Goal: Task Accomplishment & Management: Manage account settings

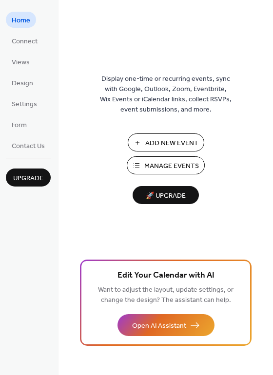
click at [163, 165] on span "Manage Events" at bounding box center [171, 166] width 55 height 10
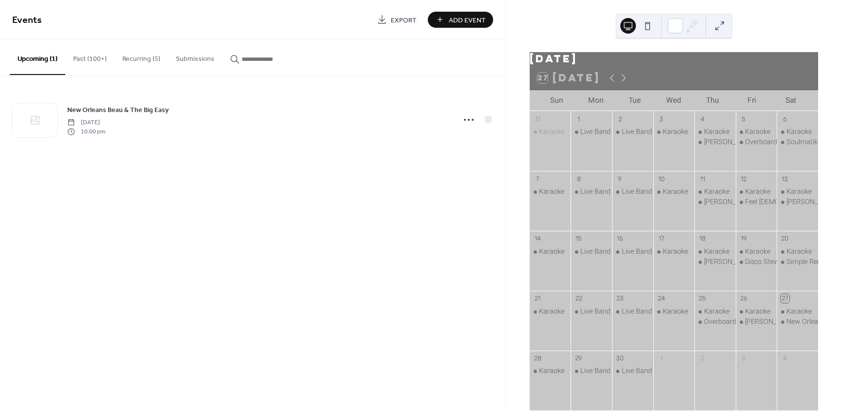
click at [139, 66] on button "Recurring (5)" at bounding box center [141, 56] width 54 height 35
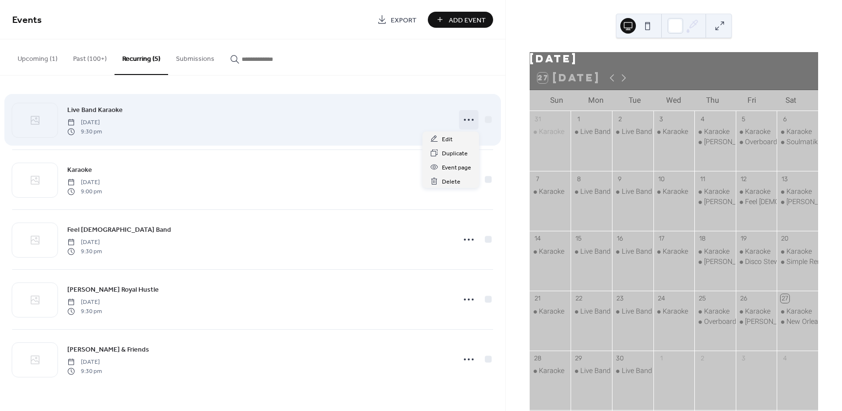
click at [470, 124] on icon at bounding box center [469, 120] width 16 height 16
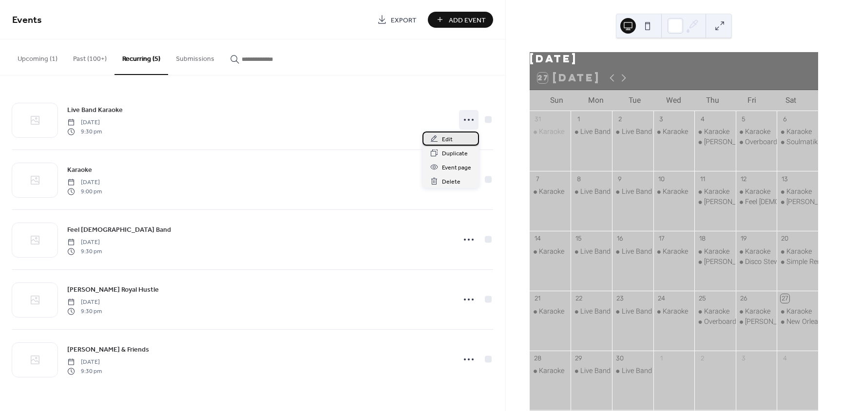
click at [456, 138] on div "Edit" at bounding box center [450, 139] width 57 height 14
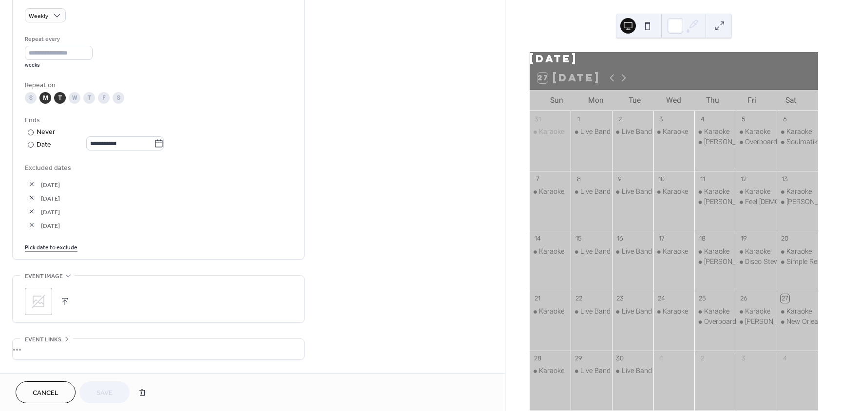
scroll to position [438, 0]
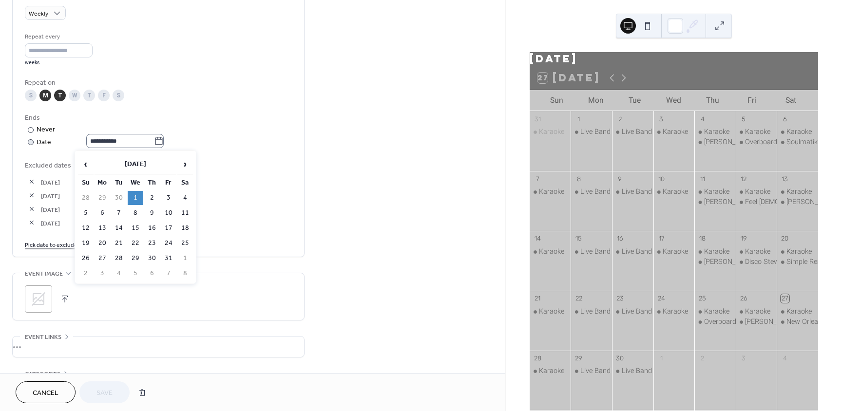
click at [163, 139] on icon at bounding box center [158, 141] width 7 height 8
click at [154, 139] on input "**********" at bounding box center [120, 141] width 68 height 14
click at [182, 254] on td "1" at bounding box center [185, 258] width 16 height 14
type input "**********"
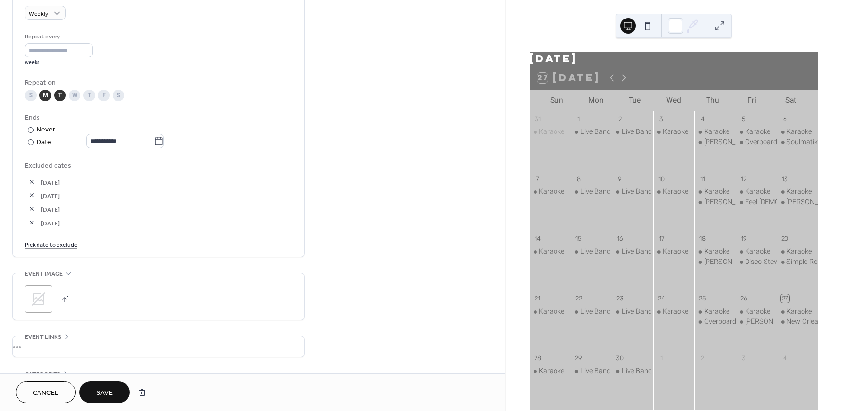
click at [112, 389] on span "Save" at bounding box center [104, 393] width 16 height 10
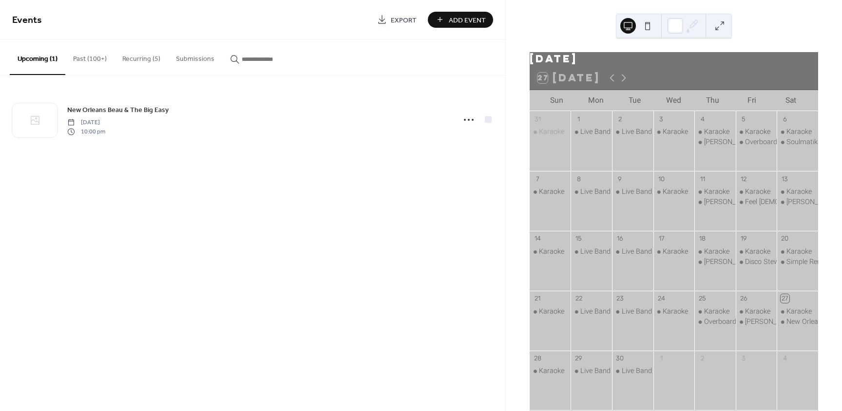
click at [158, 57] on button "Recurring (5)" at bounding box center [141, 56] width 54 height 35
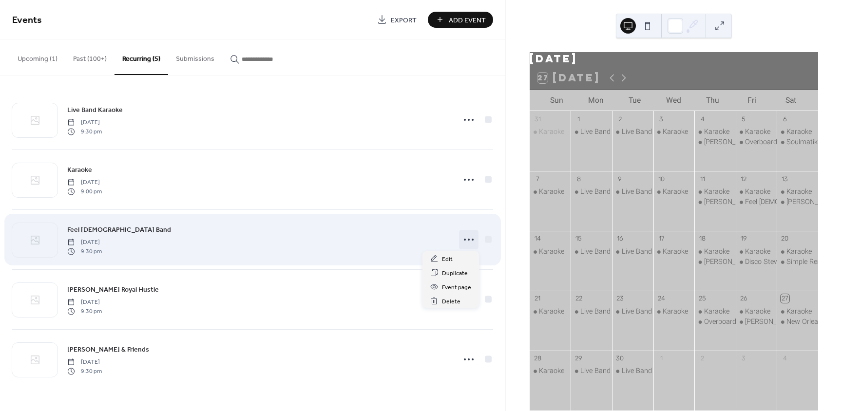
click at [466, 241] on icon at bounding box center [469, 240] width 16 height 16
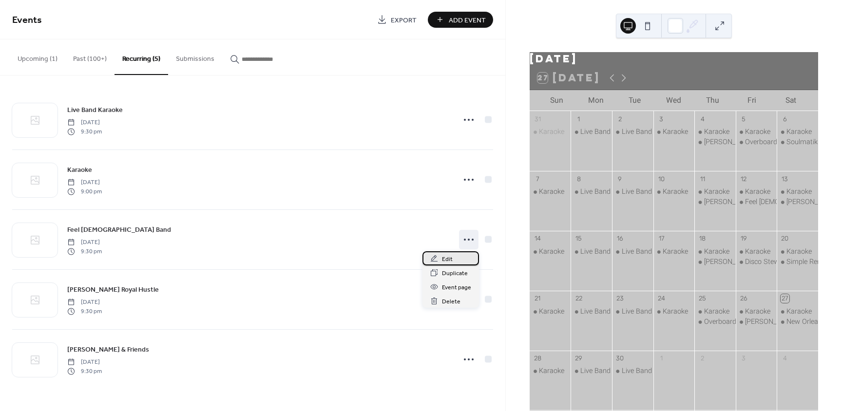
click at [455, 255] on div "Edit" at bounding box center [450, 258] width 57 height 14
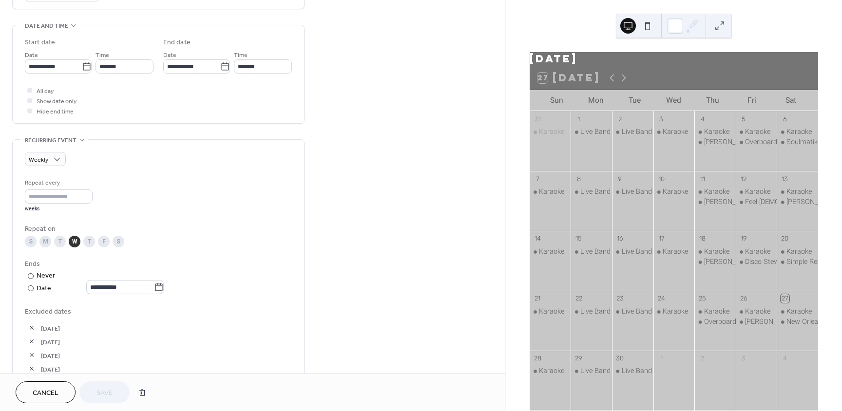
scroll to position [438, 0]
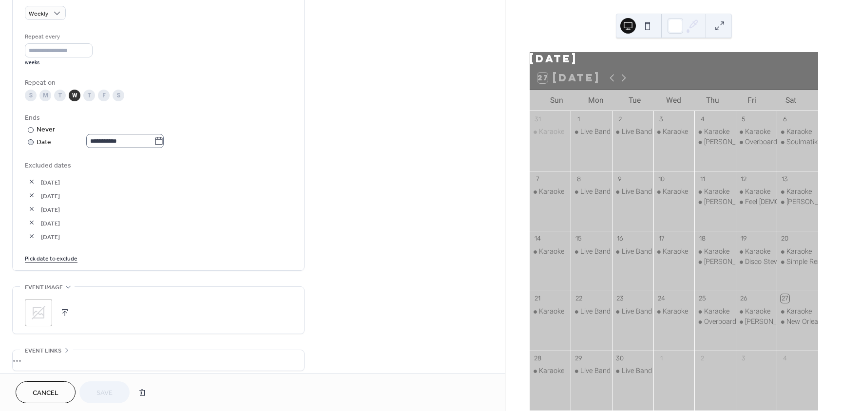
click at [174, 144] on div "**********" at bounding box center [158, 130] width 267 height 35
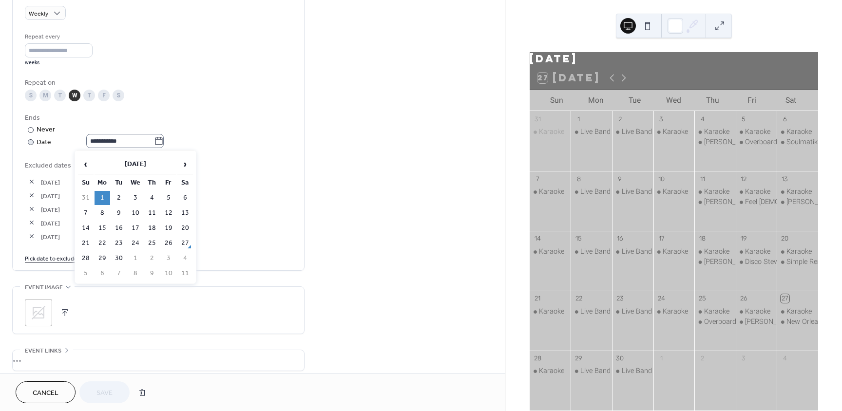
click at [164, 142] on label "**********" at bounding box center [124, 141] width 77 height 14
click at [154, 142] on input "**********" at bounding box center [120, 141] width 68 height 14
click at [188, 161] on span "›" at bounding box center [185, 163] width 15 height 19
click at [189, 162] on span "›" at bounding box center [185, 163] width 15 height 19
click at [188, 196] on td "1" at bounding box center [185, 198] width 16 height 14
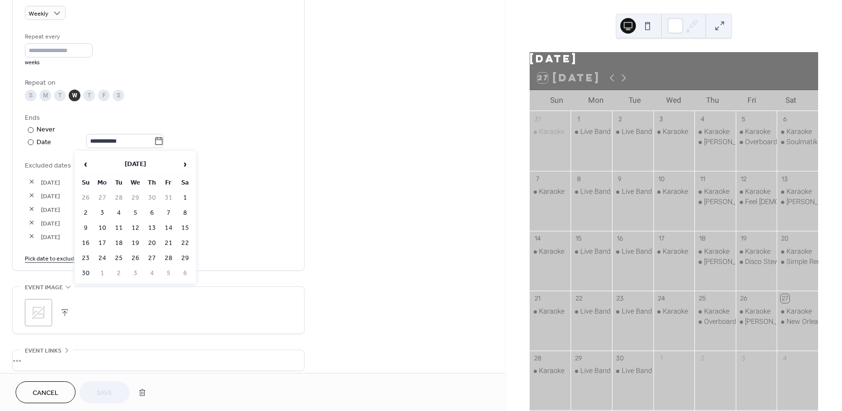
type input "**********"
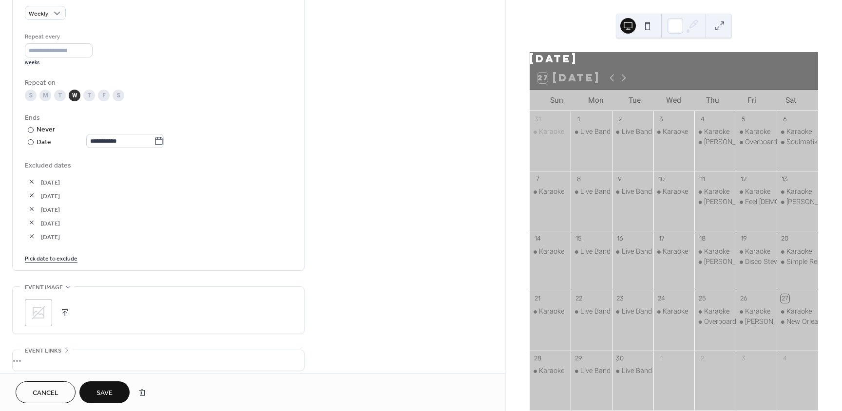
click at [111, 388] on span "Save" at bounding box center [104, 393] width 16 height 10
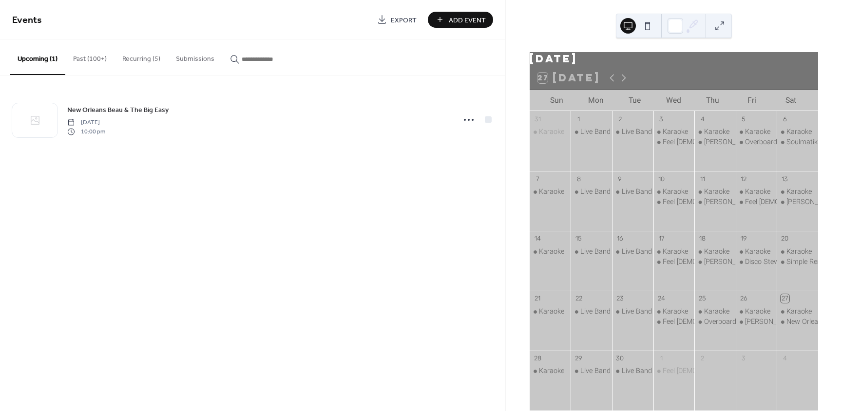
click at [127, 60] on button "Recurring (5)" at bounding box center [141, 56] width 54 height 35
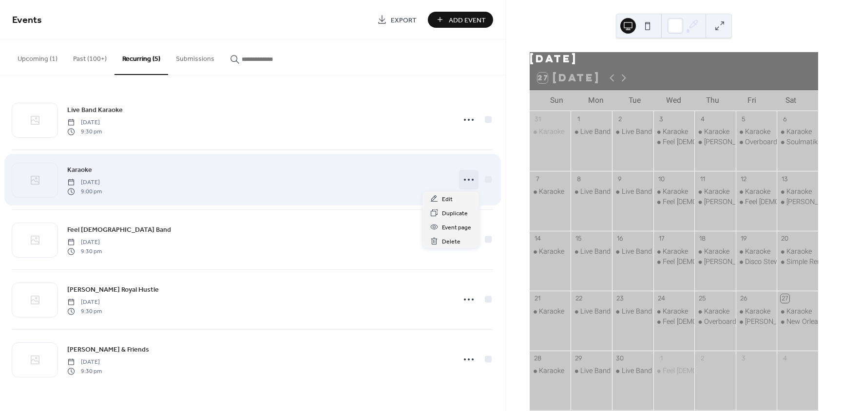
click at [465, 179] on circle at bounding box center [465, 180] width 2 height 2
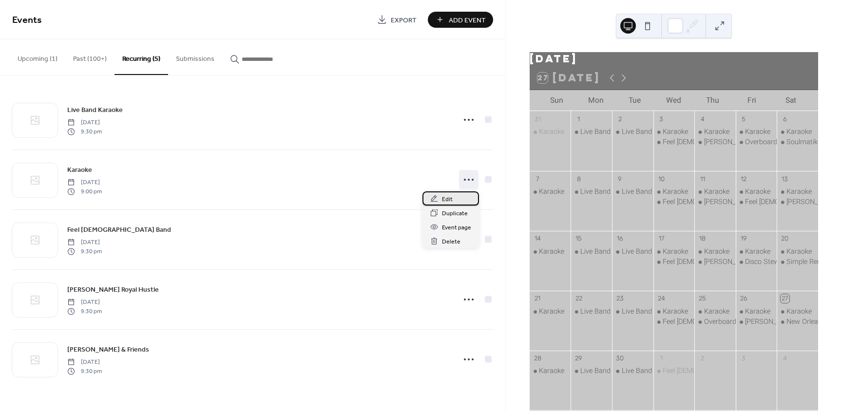
click at [457, 200] on div "Edit" at bounding box center [450, 198] width 57 height 14
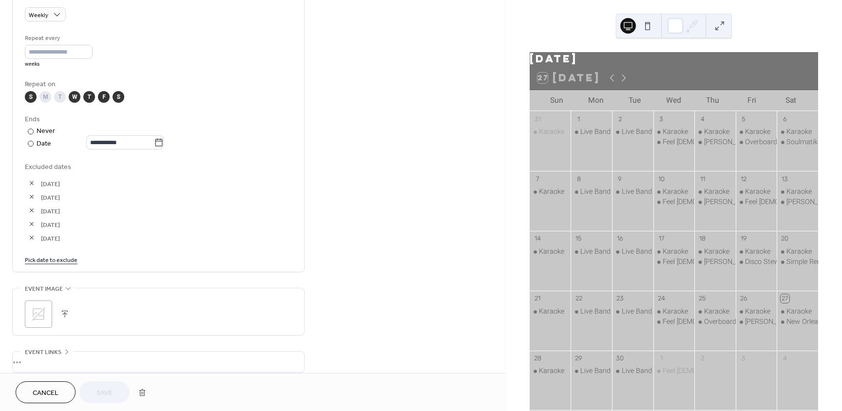
scroll to position [438, 0]
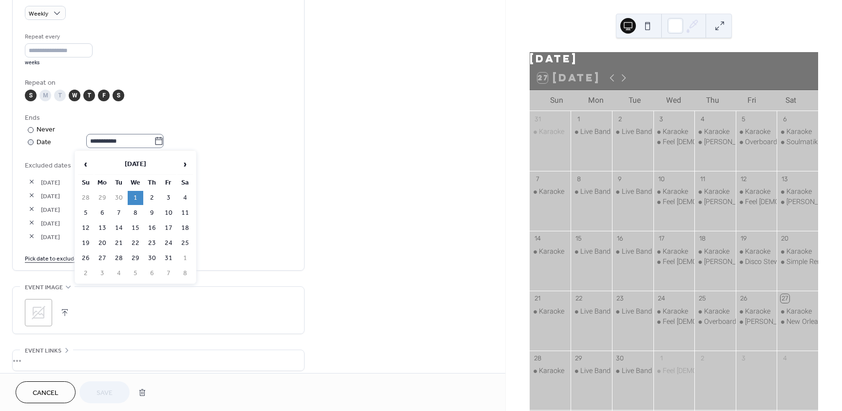
click at [164, 142] on icon at bounding box center [159, 141] width 10 height 10
click at [154, 142] on input "**********" at bounding box center [120, 141] width 68 height 14
click at [185, 258] on td "1" at bounding box center [185, 258] width 16 height 14
type input "**********"
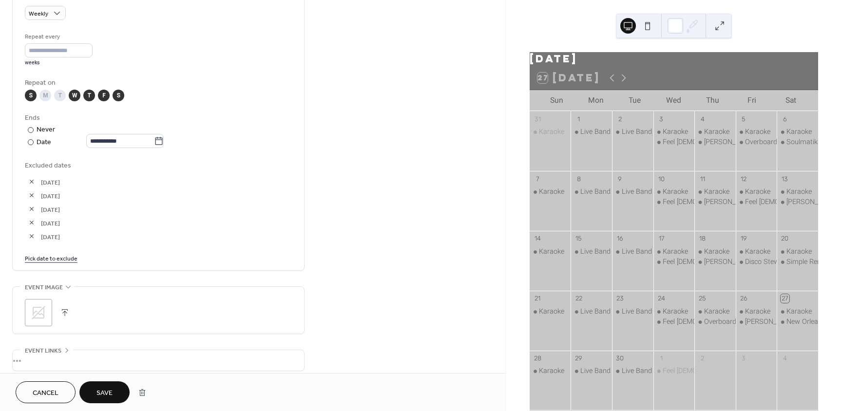
click at [115, 391] on button "Save" at bounding box center [104, 392] width 50 height 22
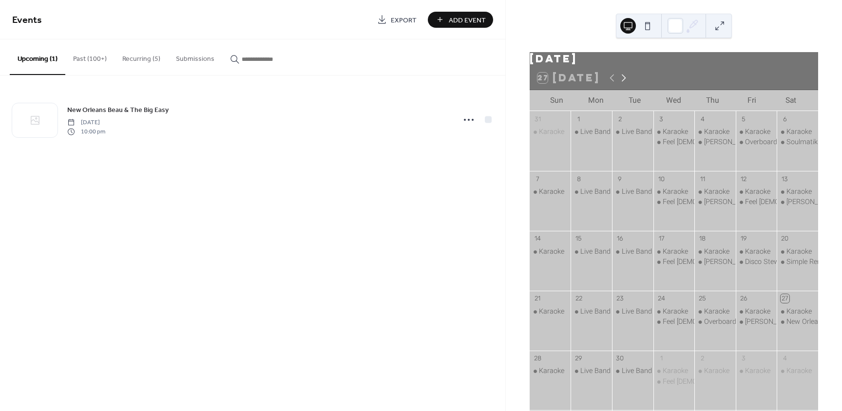
click at [624, 83] on icon at bounding box center [624, 78] width 12 height 12
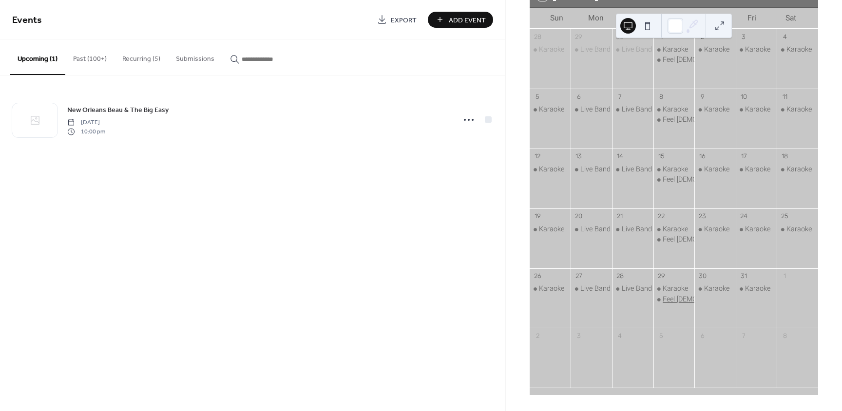
scroll to position [39, 0]
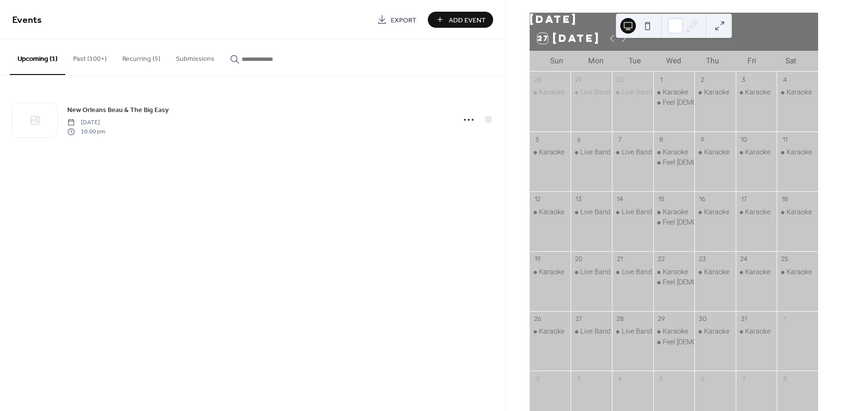
click at [148, 56] on button "Recurring (5)" at bounding box center [141, 56] width 54 height 35
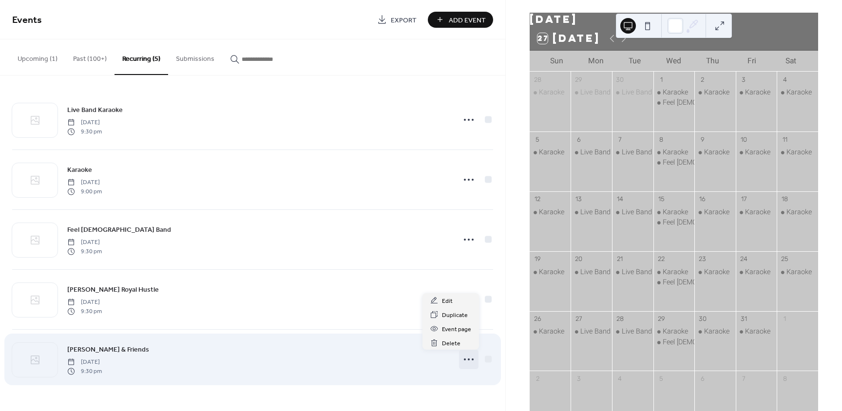
click at [471, 358] on icon at bounding box center [469, 360] width 16 height 16
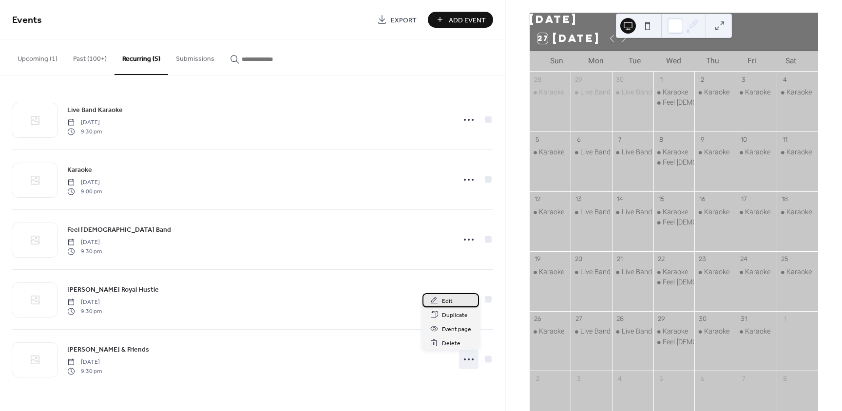
click at [461, 305] on div "Edit" at bounding box center [450, 300] width 57 height 14
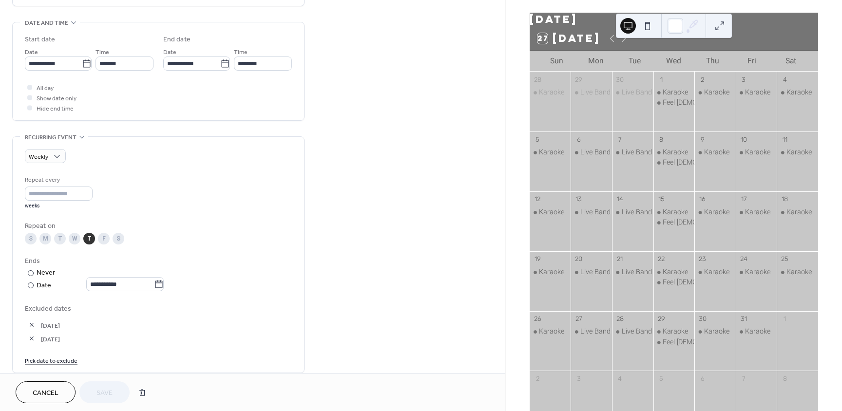
scroll to position [341, 0]
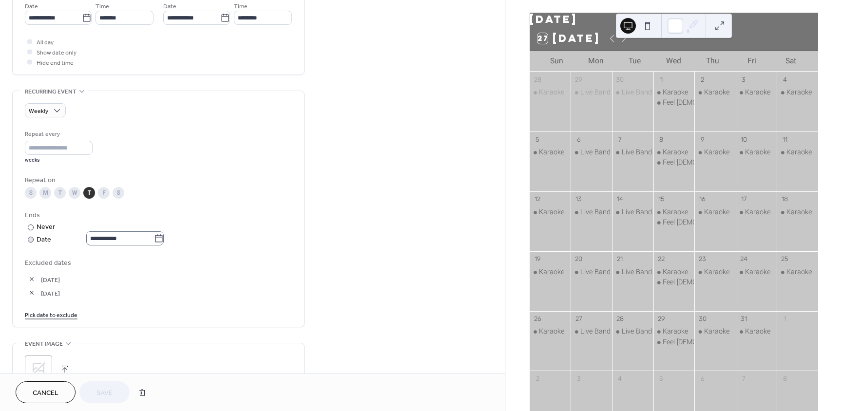
click at [164, 237] on label "**********" at bounding box center [124, 238] width 77 height 14
click at [154, 237] on input "**********" at bounding box center [120, 238] width 68 height 14
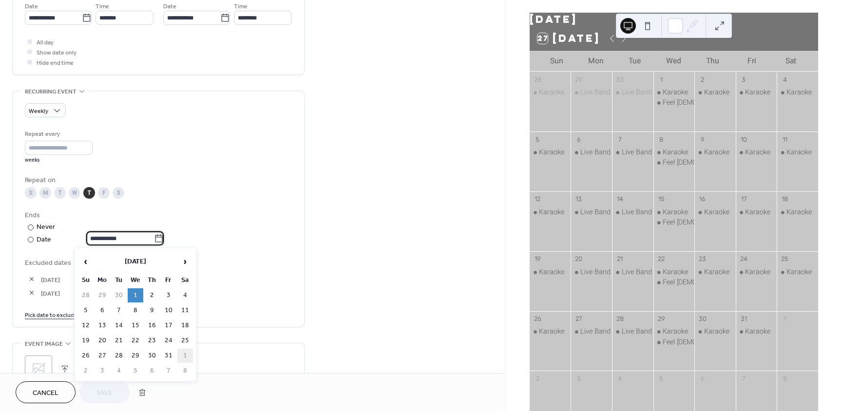
click at [187, 355] on td "1" at bounding box center [185, 356] width 16 height 14
type input "**********"
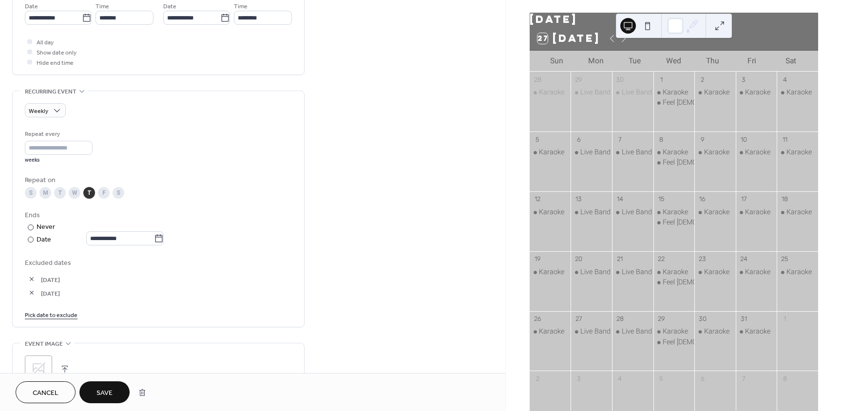
click at [59, 316] on link "Pick date to exclude" at bounding box center [51, 314] width 53 height 10
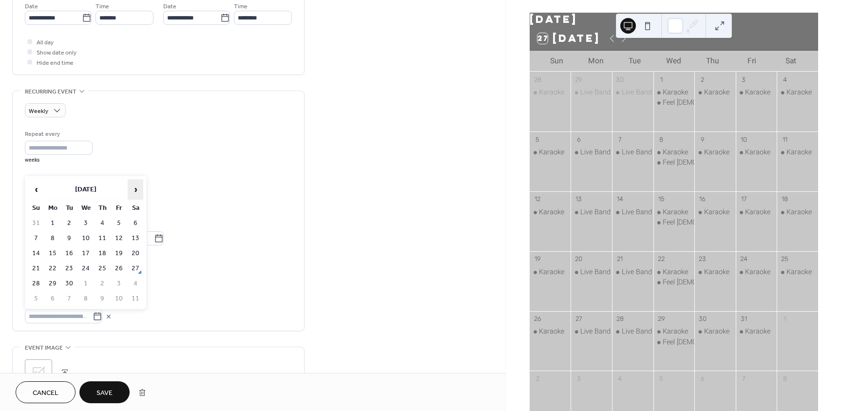
click at [134, 192] on span "›" at bounding box center [135, 189] width 15 height 19
click at [104, 222] on td "2" at bounding box center [102, 223] width 16 height 14
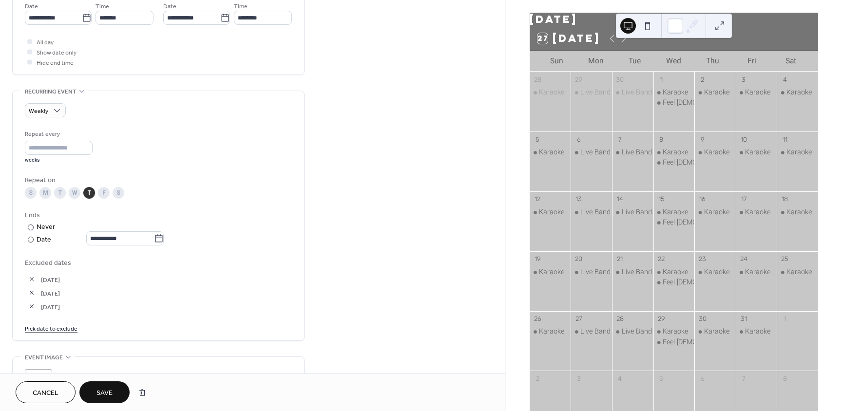
click at [59, 326] on link "Pick date to exclude" at bounding box center [51, 328] width 53 height 10
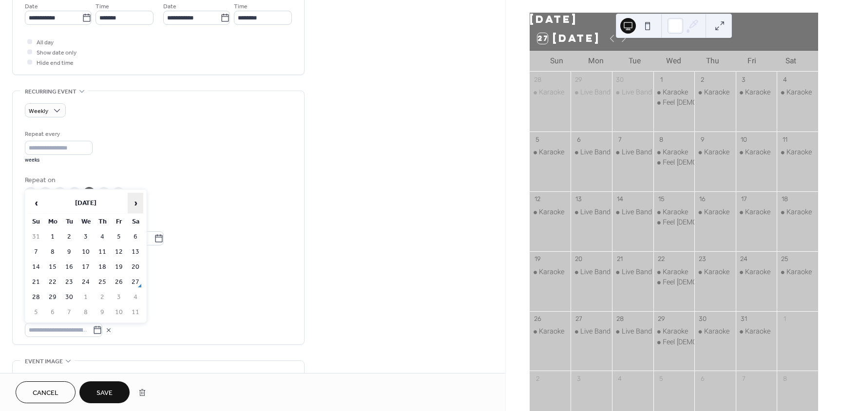
click at [138, 198] on span "›" at bounding box center [135, 202] width 15 height 19
click at [105, 267] on td "16" at bounding box center [102, 267] width 16 height 14
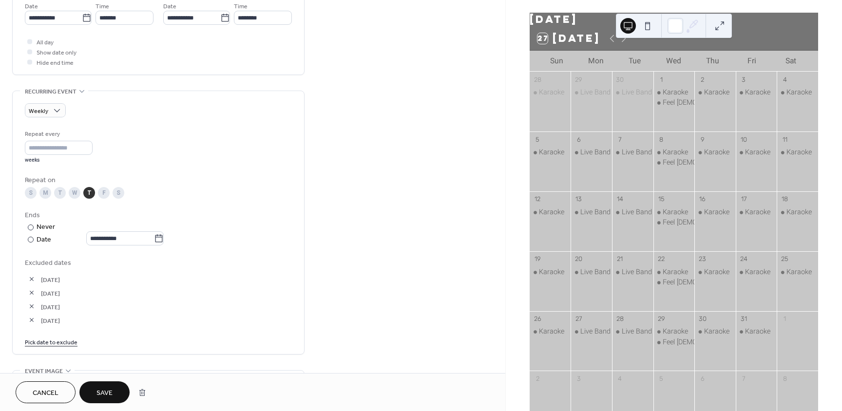
click at [57, 342] on link "Pick date to exclude" at bounding box center [51, 342] width 53 height 10
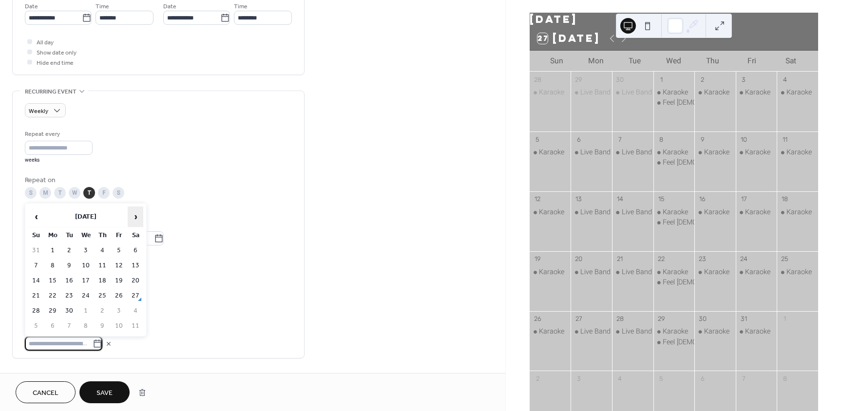
click at [135, 219] on span "›" at bounding box center [135, 216] width 15 height 19
click at [101, 308] on td "30" at bounding box center [102, 311] width 16 height 14
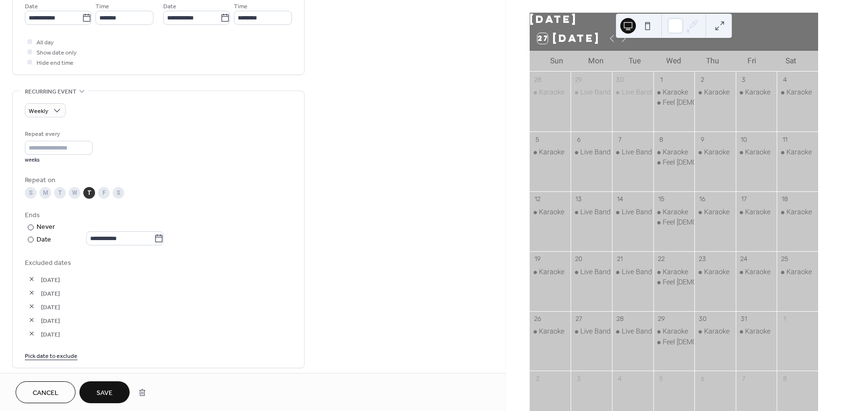
click at [112, 388] on span "Save" at bounding box center [104, 393] width 16 height 10
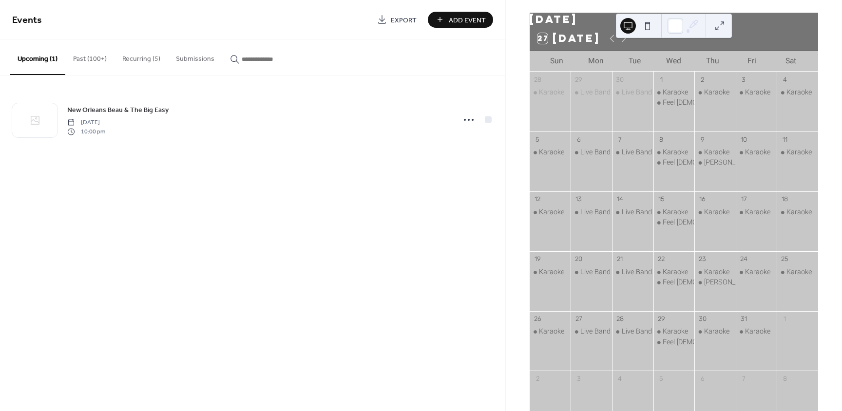
click at [144, 60] on button "Recurring (5)" at bounding box center [141, 56] width 54 height 35
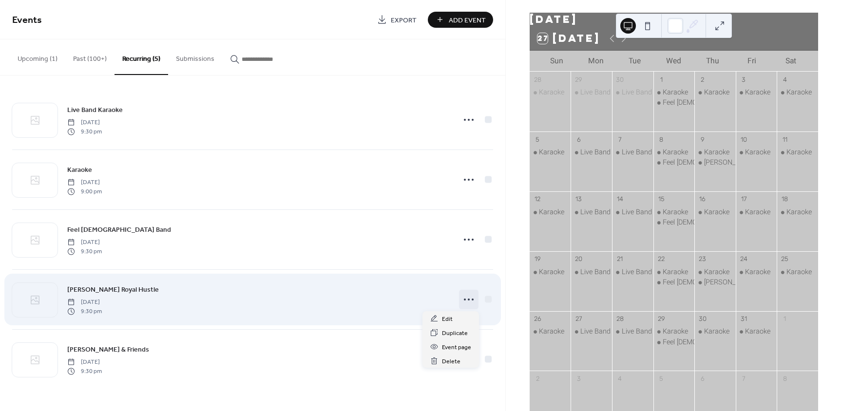
click at [472, 301] on icon at bounding box center [469, 300] width 16 height 16
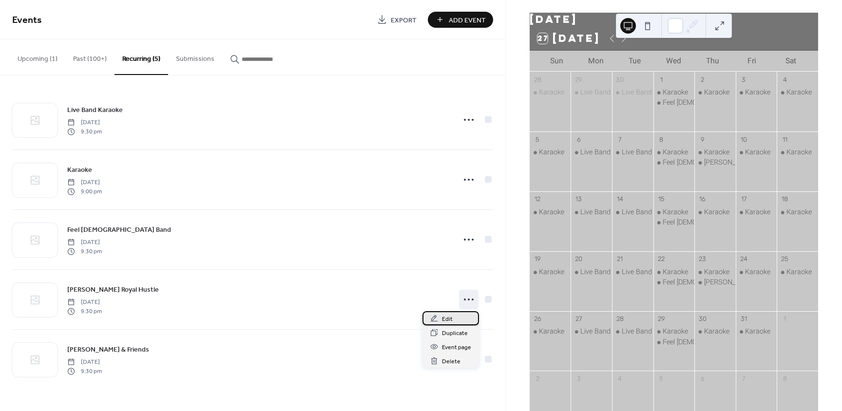
click at [448, 319] on span "Edit" at bounding box center [447, 319] width 11 height 10
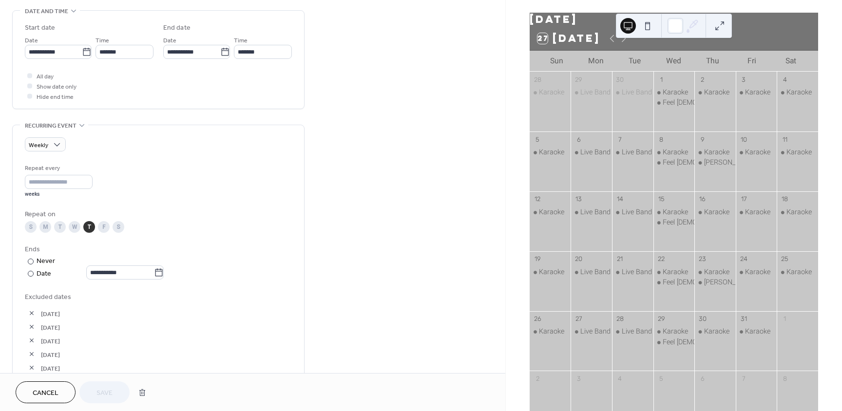
scroll to position [292, 0]
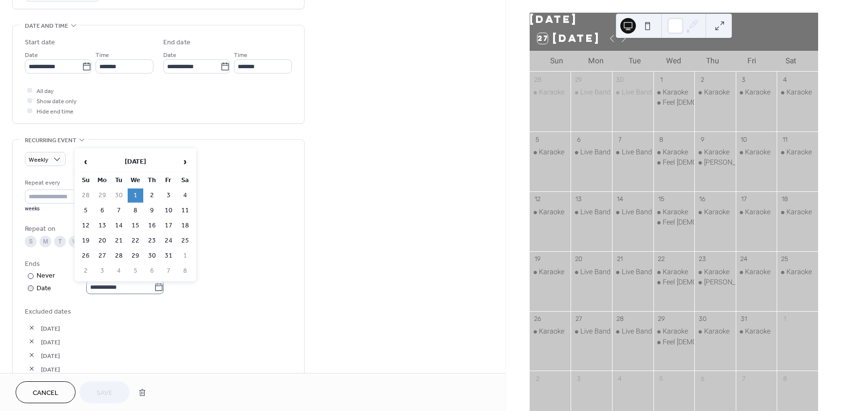
click at [164, 285] on icon at bounding box center [159, 288] width 10 height 10
click at [154, 285] on input "**********" at bounding box center [120, 287] width 68 height 14
click at [189, 254] on td "1" at bounding box center [185, 256] width 16 height 14
type input "**********"
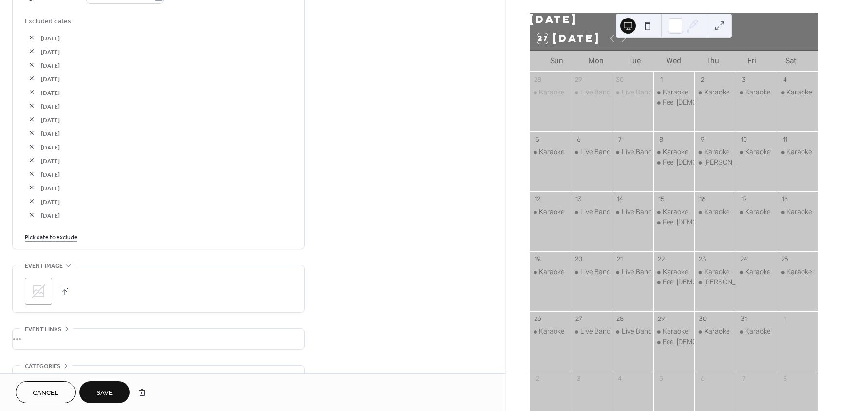
scroll to position [584, 0]
click at [37, 233] on link "Pick date to exclude" at bounding box center [51, 234] width 53 height 10
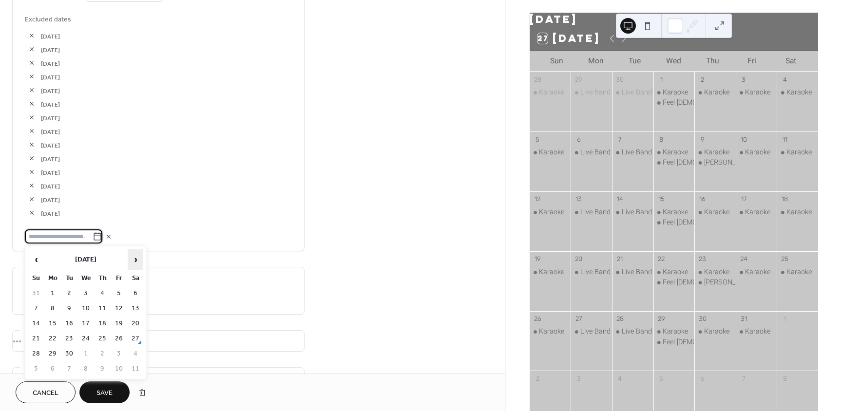
click at [135, 250] on span "›" at bounding box center [135, 259] width 15 height 19
click at [106, 292] on td "2" at bounding box center [102, 293] width 16 height 14
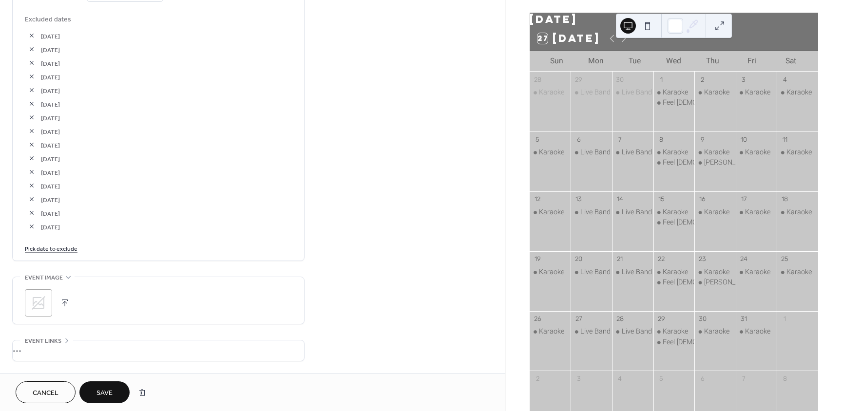
click at [59, 249] on link "Pick date to exclude" at bounding box center [51, 248] width 53 height 10
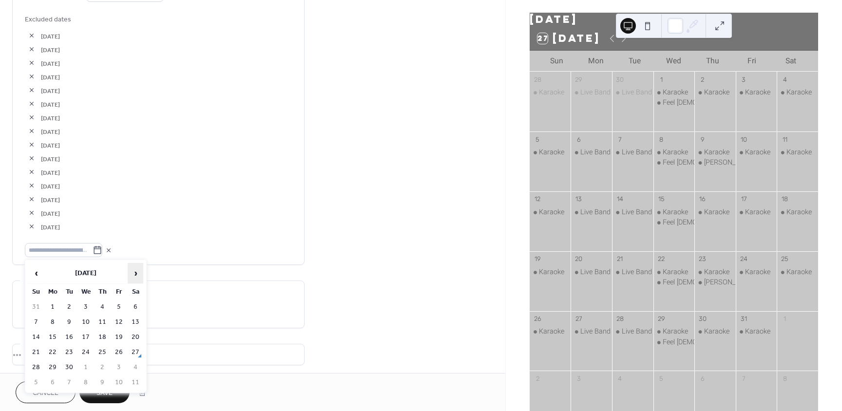
click at [138, 274] on span "›" at bounding box center [135, 273] width 15 height 19
click at [102, 323] on td "9" at bounding box center [102, 322] width 16 height 14
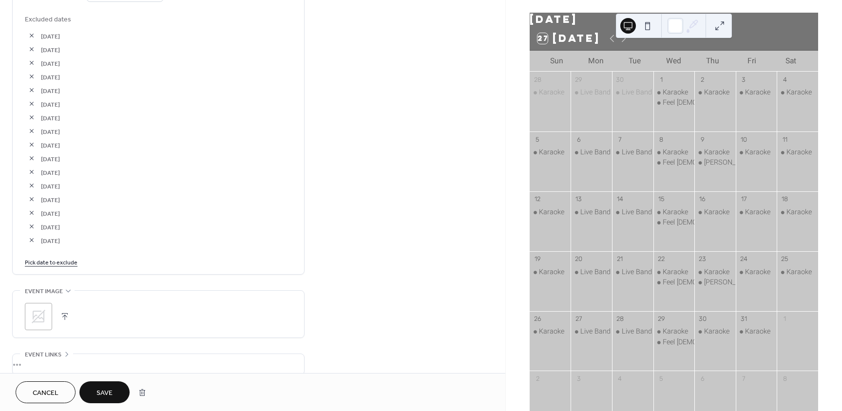
click at [61, 265] on link "Pick date to exclude" at bounding box center [51, 262] width 53 height 10
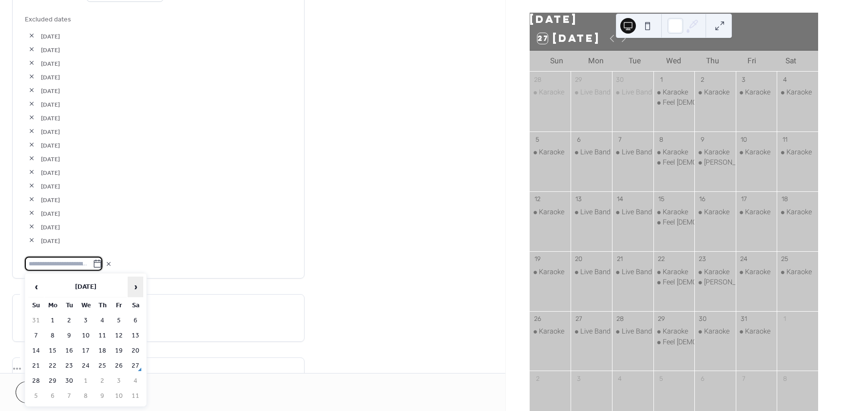
click at [135, 283] on span "›" at bounding box center [135, 286] width 15 height 19
click at [101, 367] on td "23" at bounding box center [102, 366] width 16 height 14
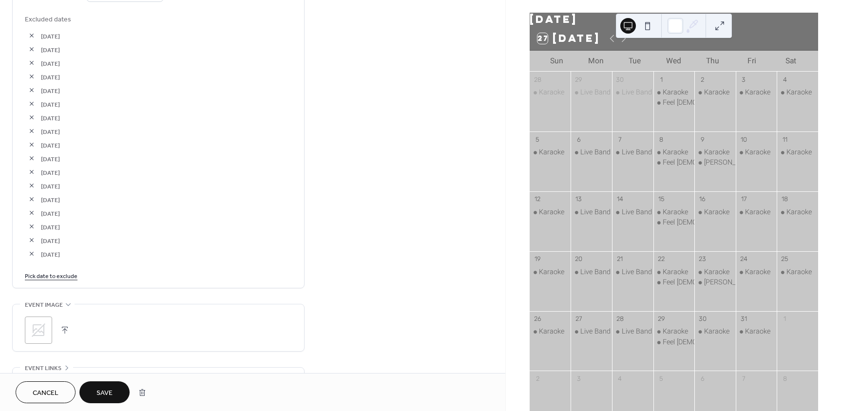
click at [103, 384] on button "Save" at bounding box center [104, 392] width 50 height 22
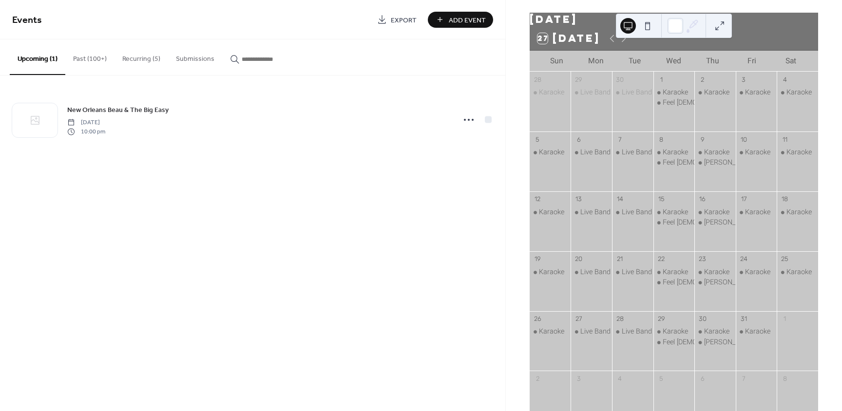
click at [129, 59] on button "Recurring (5)" at bounding box center [141, 56] width 54 height 35
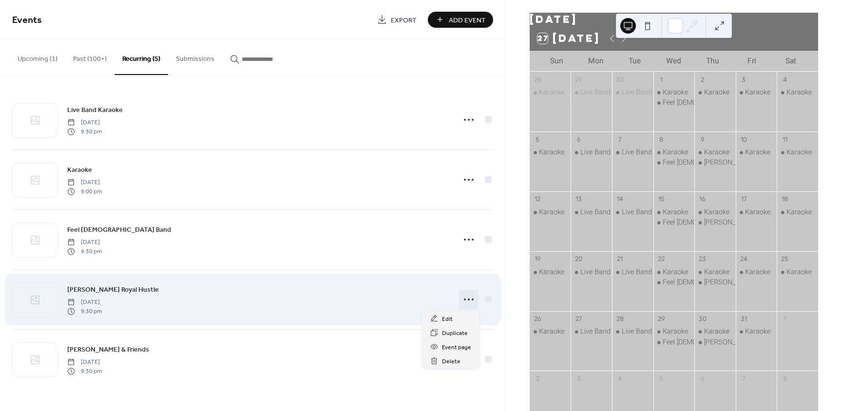
click at [468, 297] on icon at bounding box center [469, 300] width 16 height 16
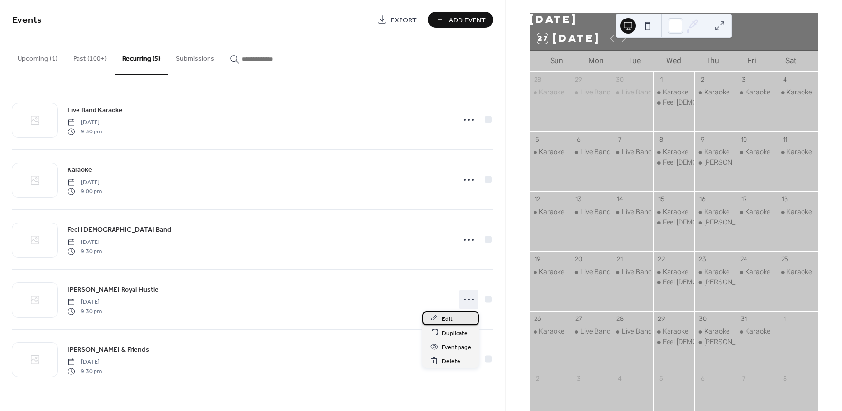
click at [455, 321] on div "Edit" at bounding box center [450, 318] width 57 height 14
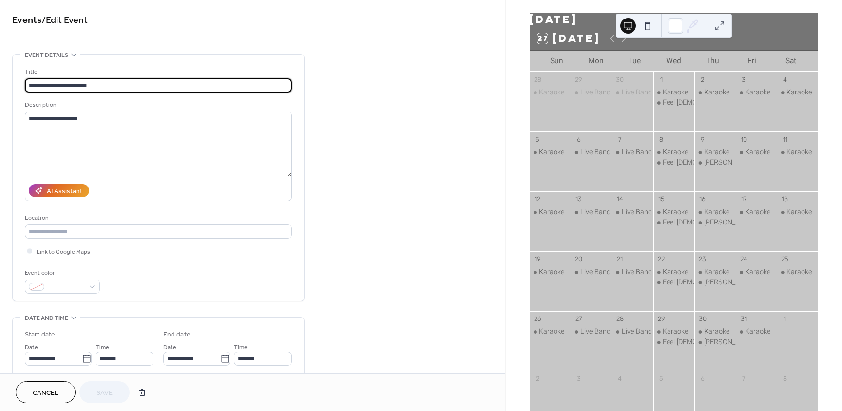
type input "**********"
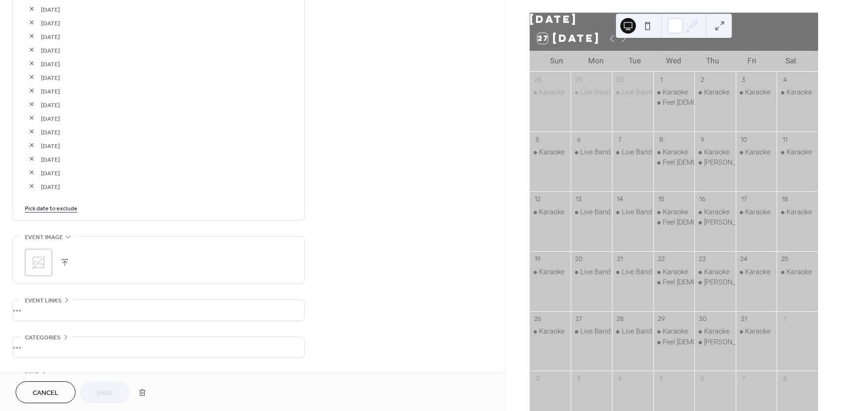
scroll to position [682, 0]
click at [57, 177] on link "Pick date to exclude" at bounding box center [51, 178] width 53 height 10
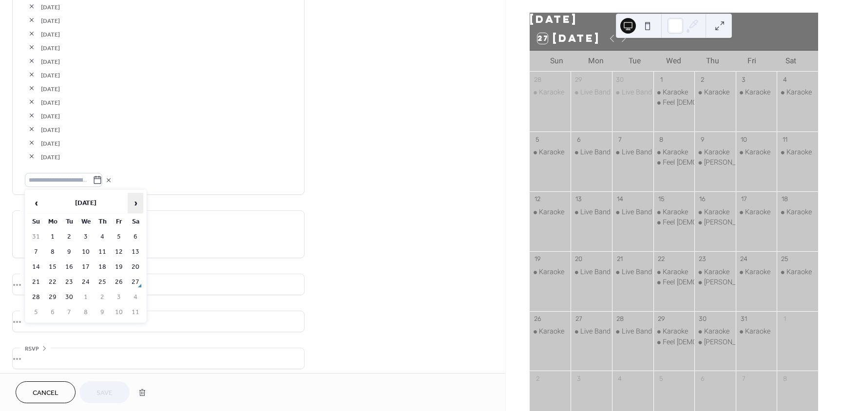
click at [138, 202] on span "›" at bounding box center [135, 202] width 15 height 19
click at [106, 296] on td "30" at bounding box center [102, 297] width 16 height 14
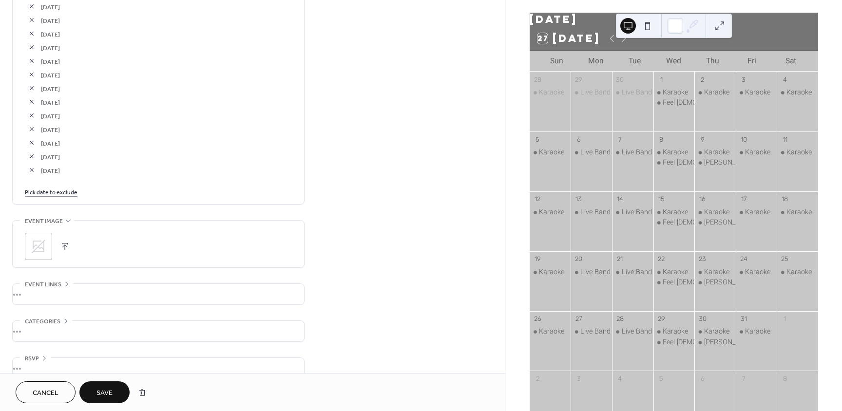
click at [121, 392] on button "Save" at bounding box center [104, 392] width 50 height 22
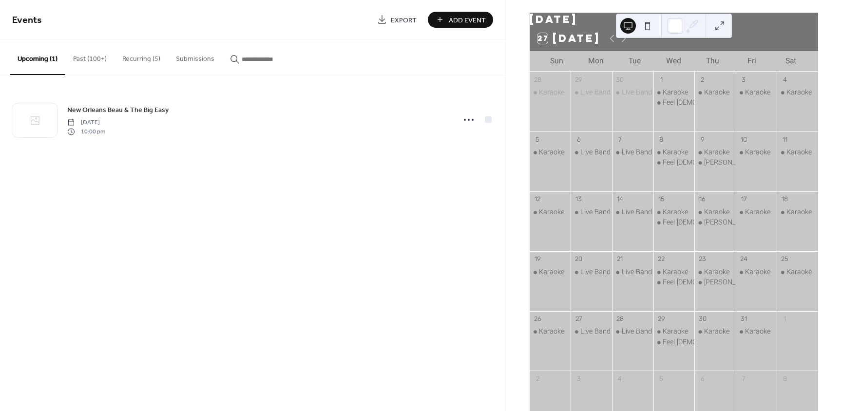
click at [101, 59] on button "Past (100+)" at bounding box center [89, 56] width 49 height 35
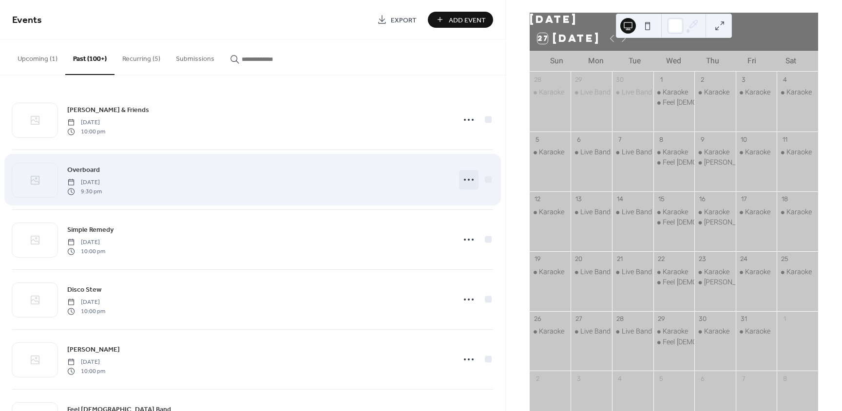
click at [464, 179] on icon at bounding box center [469, 180] width 16 height 16
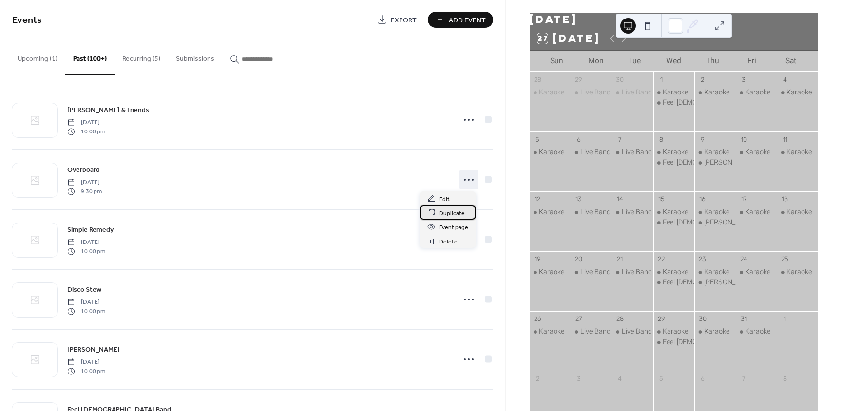
click at [454, 216] on span "Duplicate" at bounding box center [452, 213] width 26 height 10
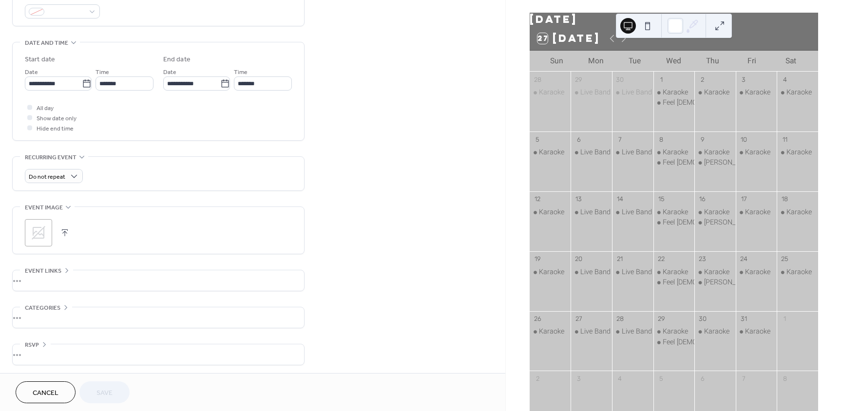
scroll to position [277, 0]
click at [86, 79] on icon at bounding box center [87, 82] width 10 height 10
click at [82, 79] on input "**********" at bounding box center [53, 82] width 57 height 14
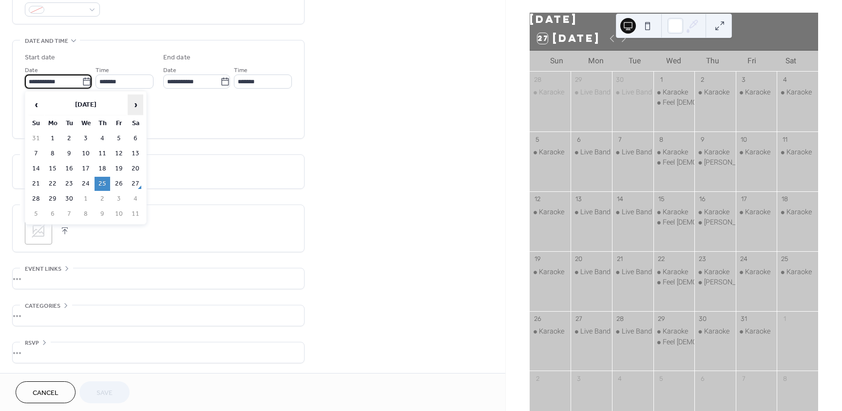
click at [135, 103] on span "›" at bounding box center [135, 104] width 15 height 19
click at [108, 203] on td "30" at bounding box center [102, 199] width 16 height 14
type input "**********"
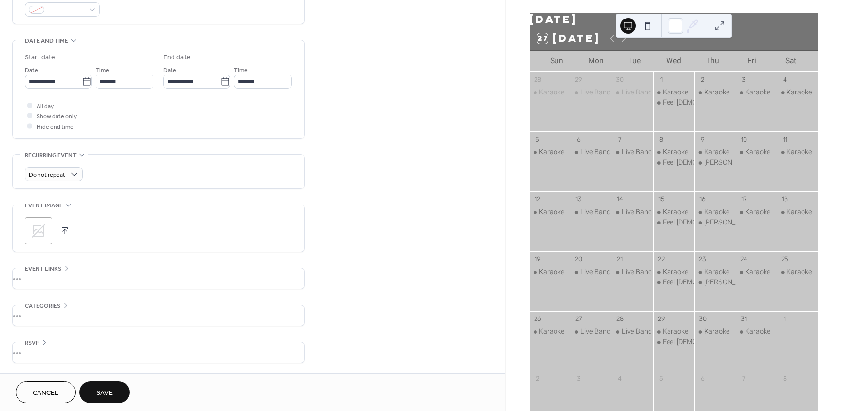
click at [116, 388] on button "Save" at bounding box center [104, 392] width 50 height 22
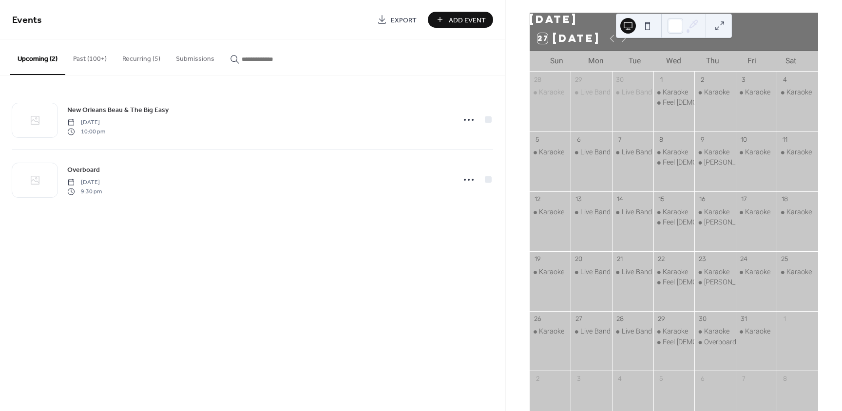
click at [96, 61] on button "Past (100+)" at bounding box center [89, 56] width 49 height 35
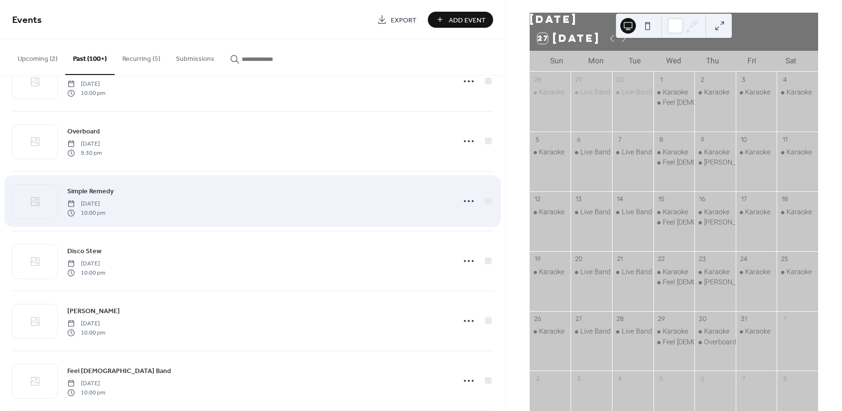
scroll to position [97, 0]
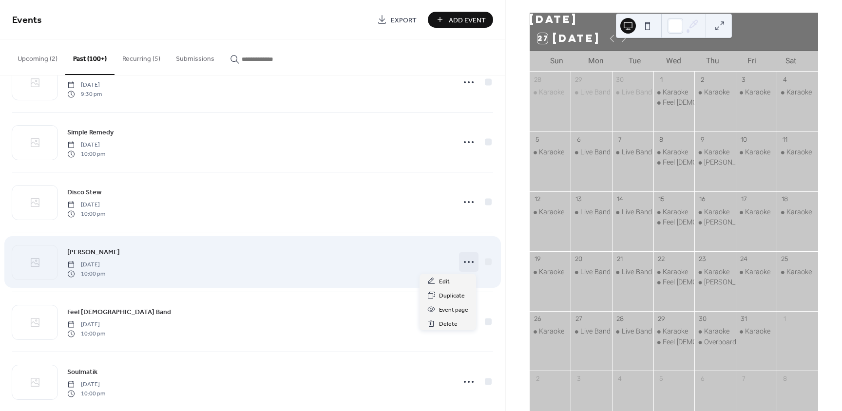
click at [465, 263] on icon at bounding box center [469, 262] width 16 height 16
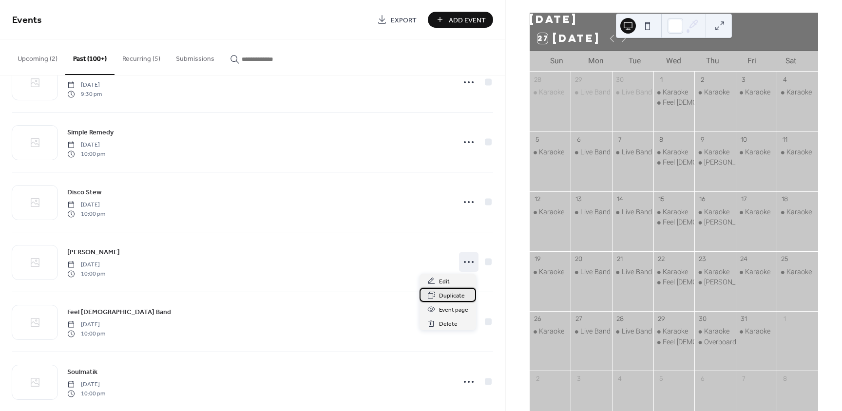
click at [447, 296] on span "Duplicate" at bounding box center [452, 296] width 26 height 10
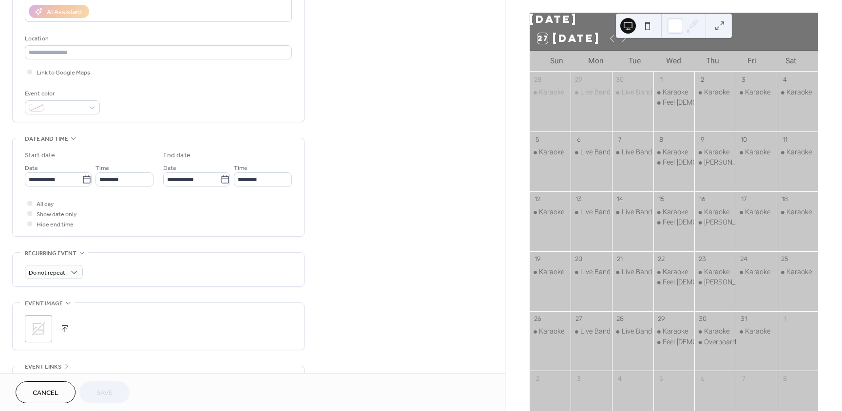
scroll to position [195, 0]
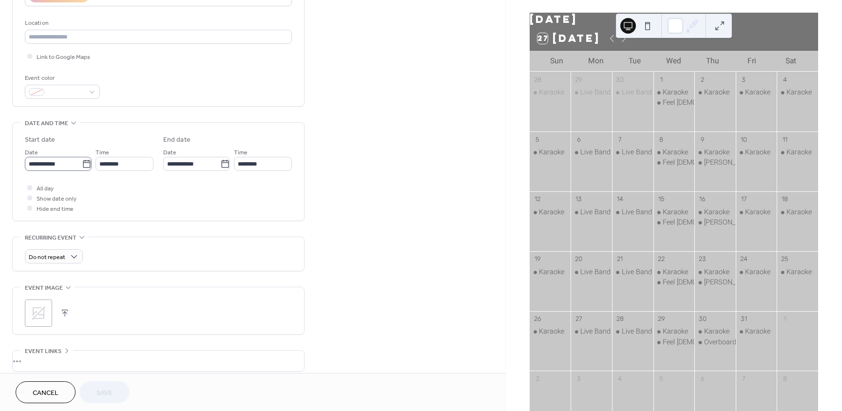
click at [81, 169] on label "**********" at bounding box center [58, 164] width 67 height 14
click at [81, 169] on input "**********" at bounding box center [53, 164] width 57 height 14
click at [138, 188] on span "›" at bounding box center [135, 186] width 15 height 19
click at [102, 221] on td "2" at bounding box center [102, 221] width 16 height 14
type input "**********"
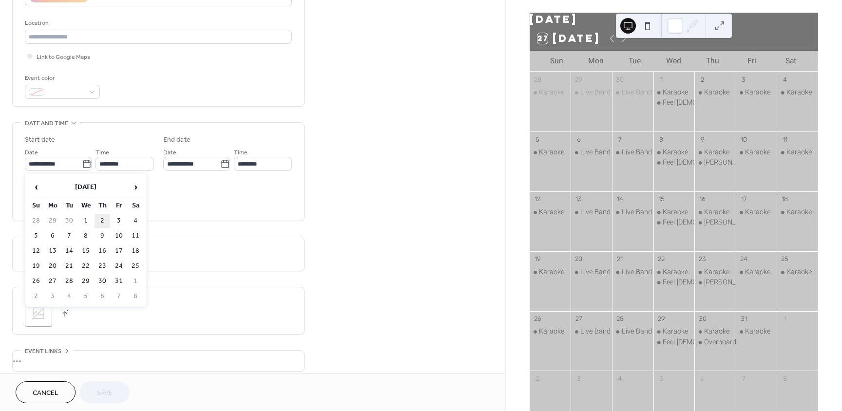
type input "**********"
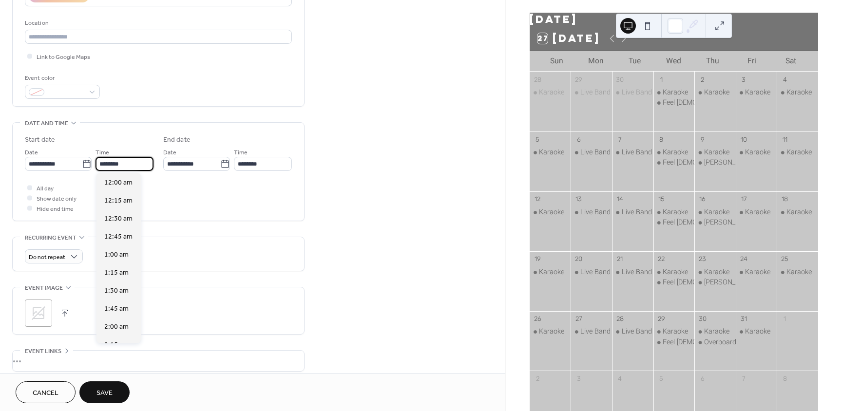
click at [132, 162] on input "********" at bounding box center [124, 164] width 58 height 14
click at [119, 225] on span "9:30 pm" at bounding box center [116, 222] width 25 height 10
type input "*******"
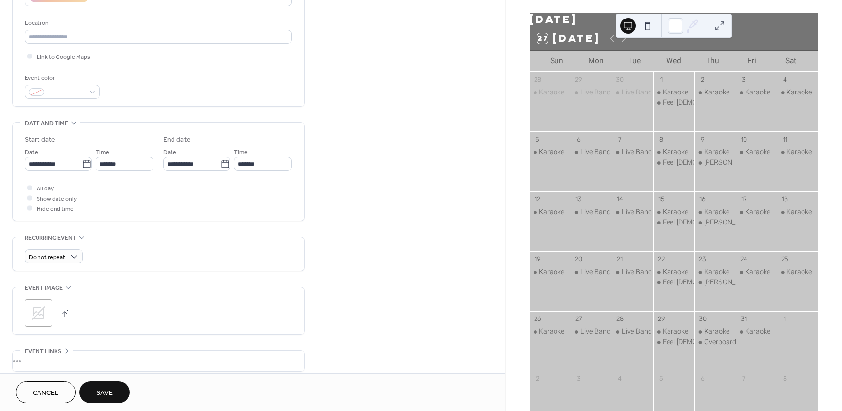
click at [117, 389] on button "Save" at bounding box center [104, 392] width 50 height 22
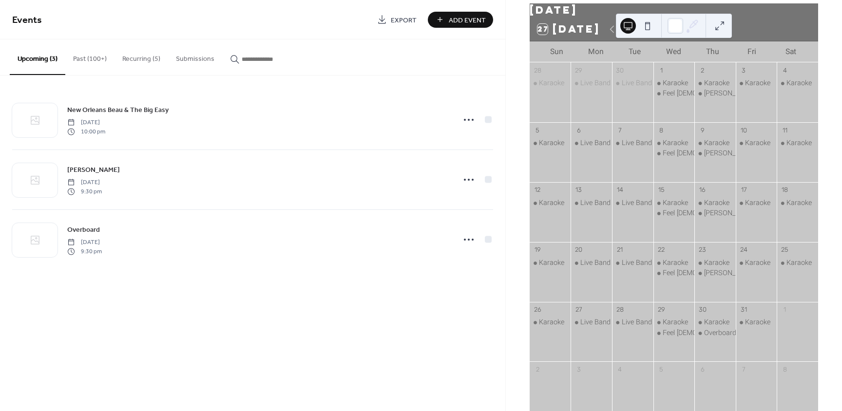
scroll to position [39, 0]
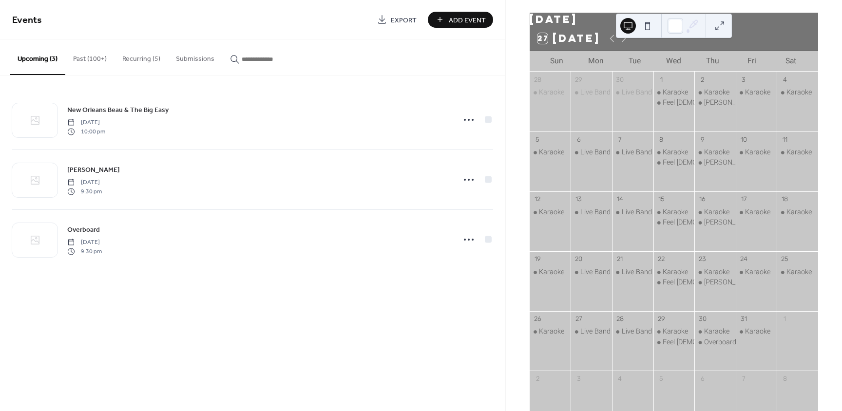
click at [90, 56] on button "Past (100+)" at bounding box center [89, 56] width 49 height 35
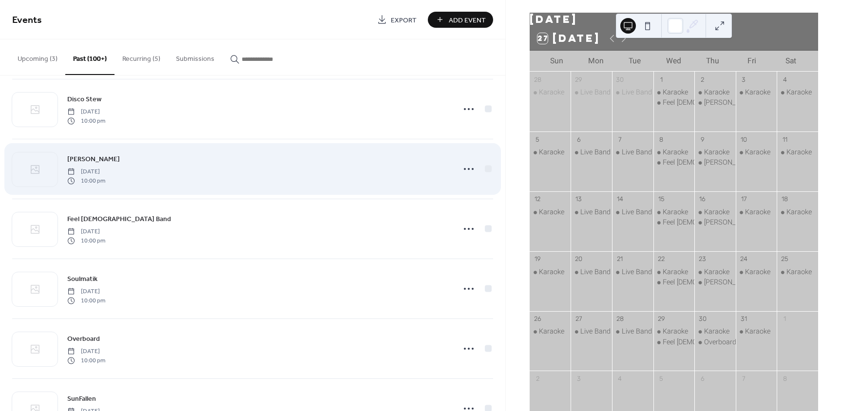
scroll to position [195, 0]
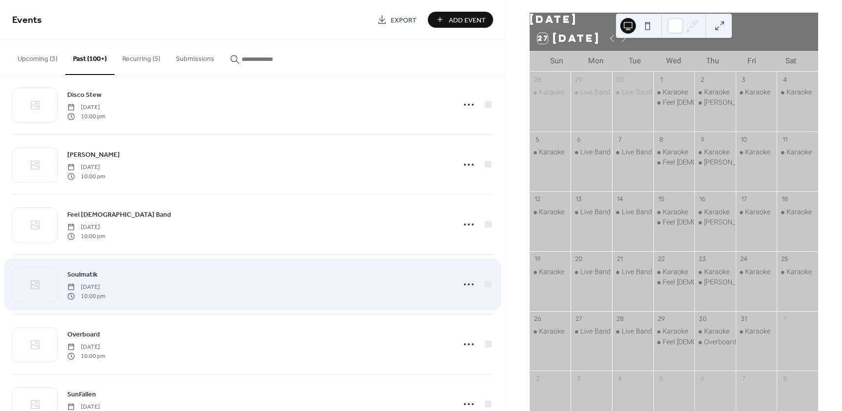
click at [454, 283] on div "Soulmatik [DATE] 10:00 pm" at bounding box center [252, 284] width 481 height 59
click at [462, 285] on icon at bounding box center [469, 285] width 16 height 16
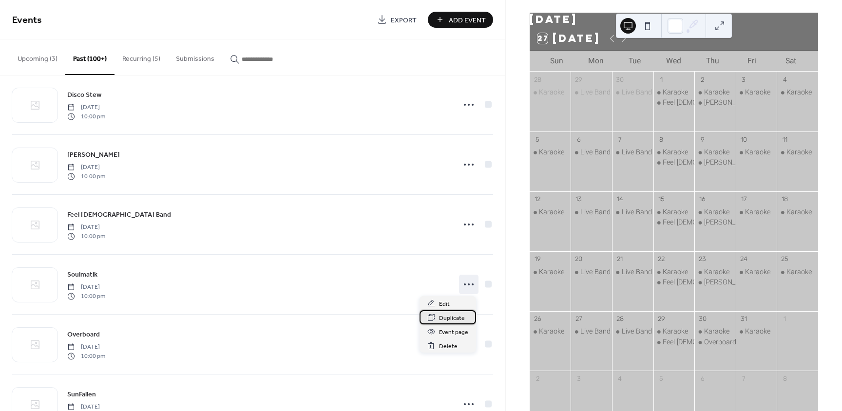
click at [459, 313] on span "Duplicate" at bounding box center [452, 318] width 26 height 10
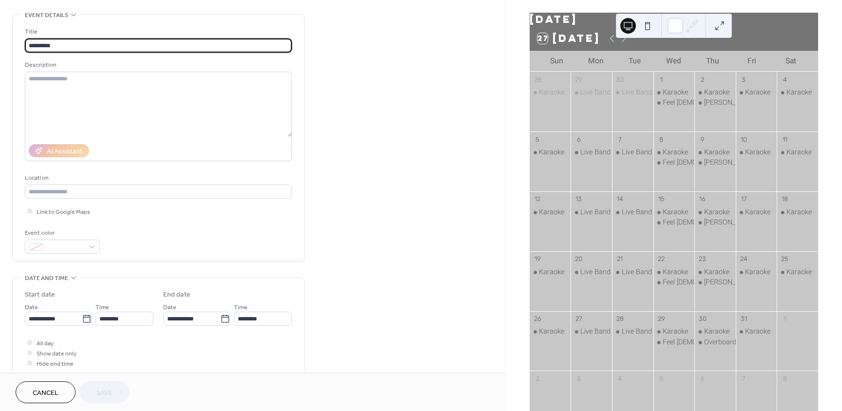
scroll to position [49, 0]
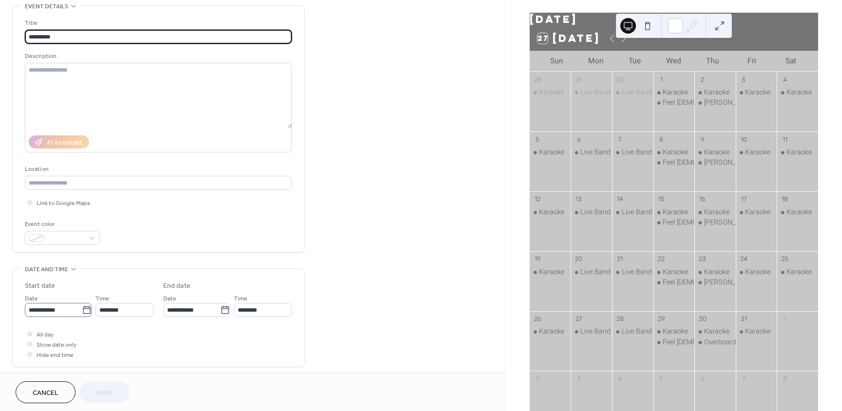
click at [84, 312] on icon at bounding box center [87, 310] width 10 height 10
click at [82, 312] on input "**********" at bounding box center [53, 310] width 57 height 14
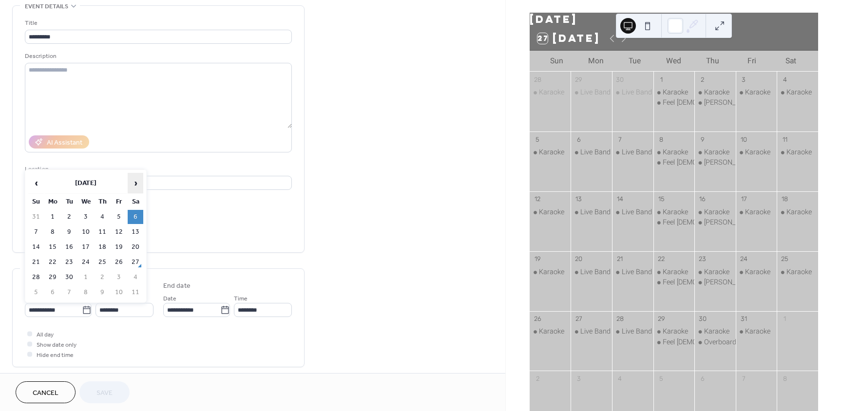
click at [137, 187] on span "›" at bounding box center [135, 182] width 15 height 19
click at [122, 217] on td "3" at bounding box center [119, 217] width 16 height 14
type input "**********"
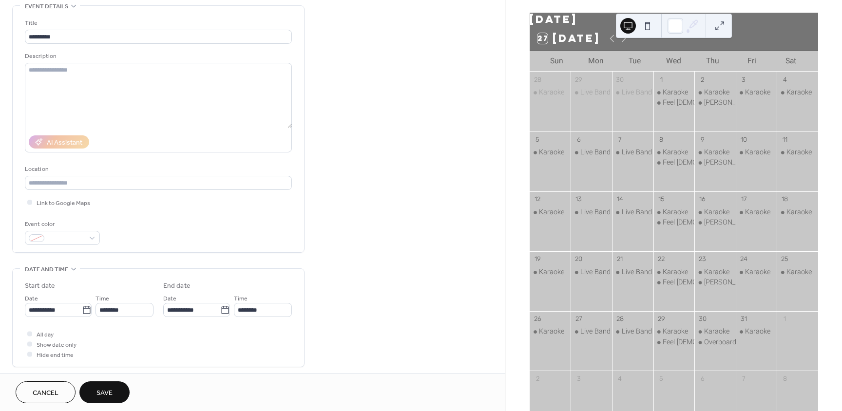
click at [110, 391] on span "Save" at bounding box center [104, 393] width 16 height 10
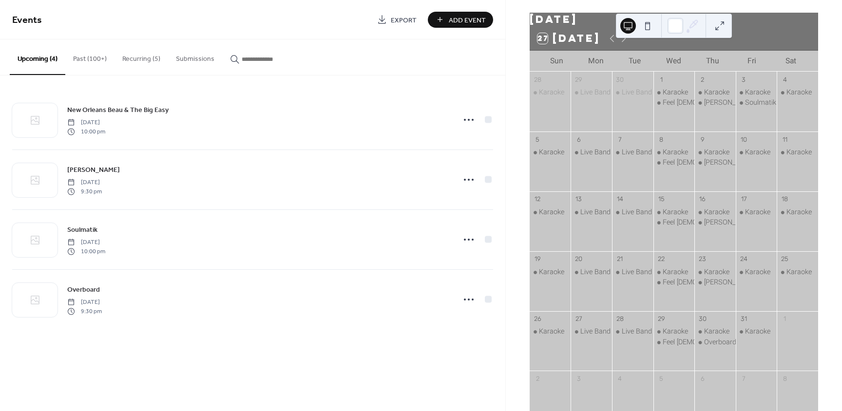
click at [103, 61] on button "Past (100+)" at bounding box center [89, 56] width 49 height 35
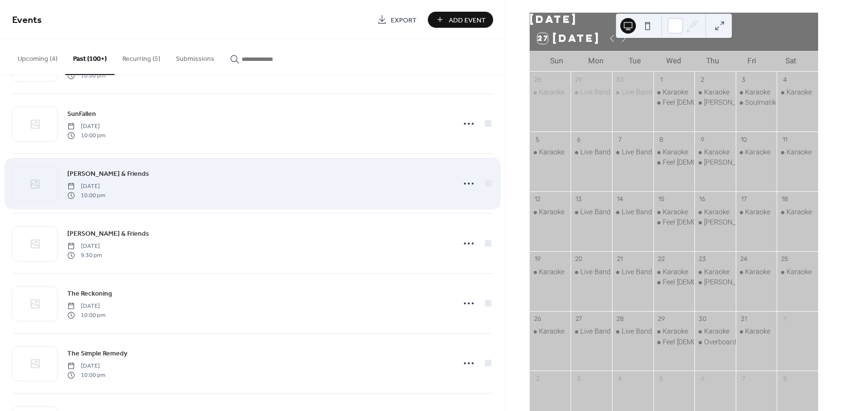
scroll to position [487, 0]
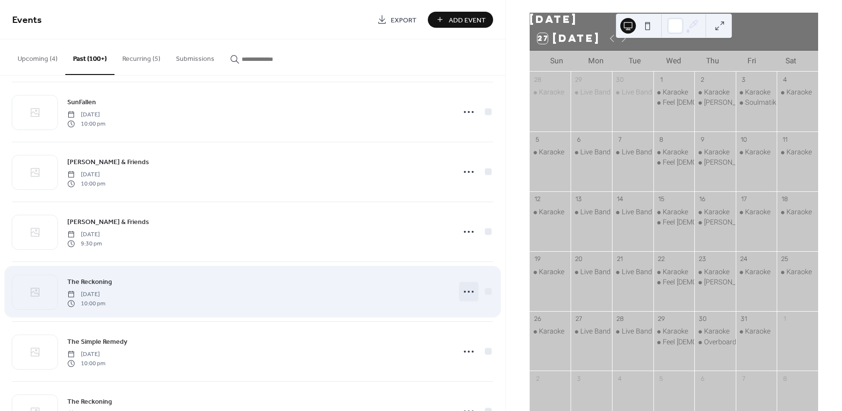
click at [466, 297] on icon at bounding box center [469, 292] width 16 height 16
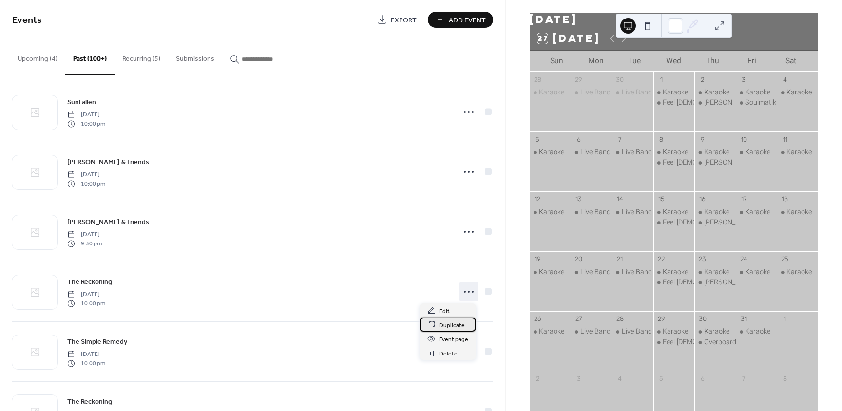
click at [450, 324] on span "Duplicate" at bounding box center [452, 325] width 26 height 10
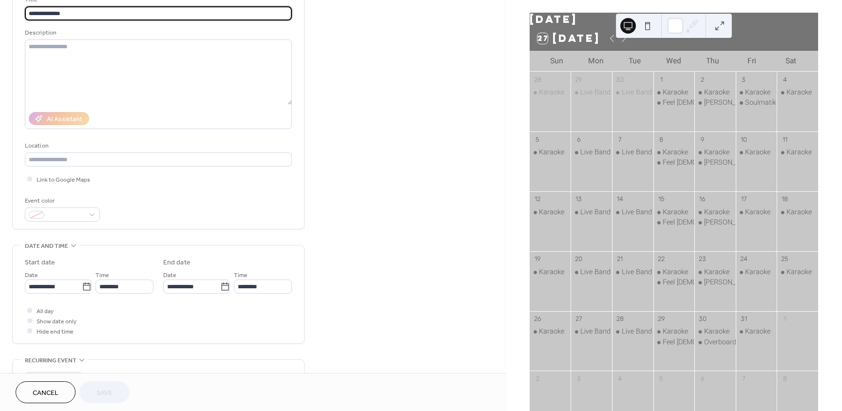
scroll to position [97, 0]
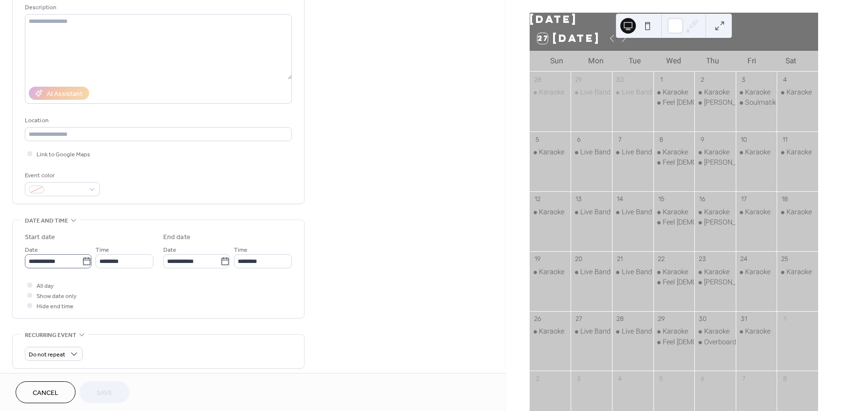
click at [82, 261] on icon at bounding box center [87, 262] width 10 height 10
click at [82, 261] on input "**********" at bounding box center [53, 261] width 57 height 14
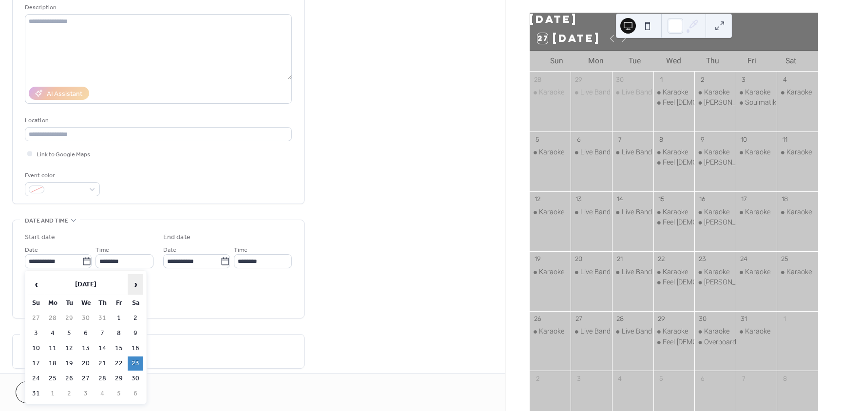
click at [137, 283] on span "›" at bounding box center [135, 284] width 15 height 19
click at [134, 317] on td "4" at bounding box center [136, 318] width 16 height 14
type input "**********"
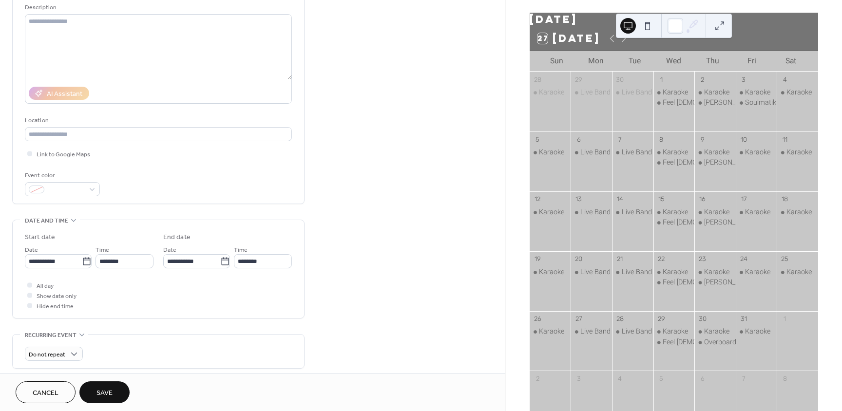
click at [113, 393] on button "Save" at bounding box center [104, 392] width 50 height 22
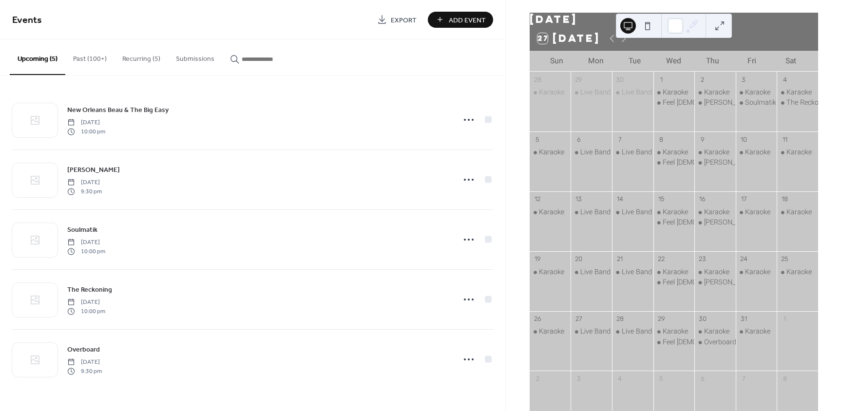
click at [98, 55] on button "Past (100+)" at bounding box center [89, 56] width 49 height 35
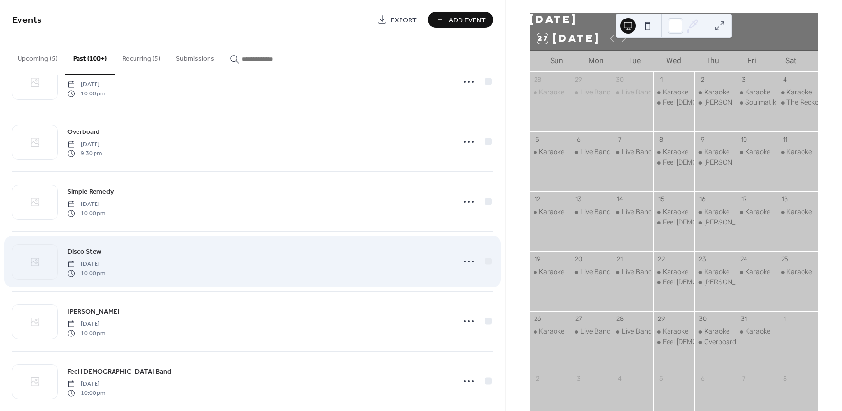
scroll to position [49, 0]
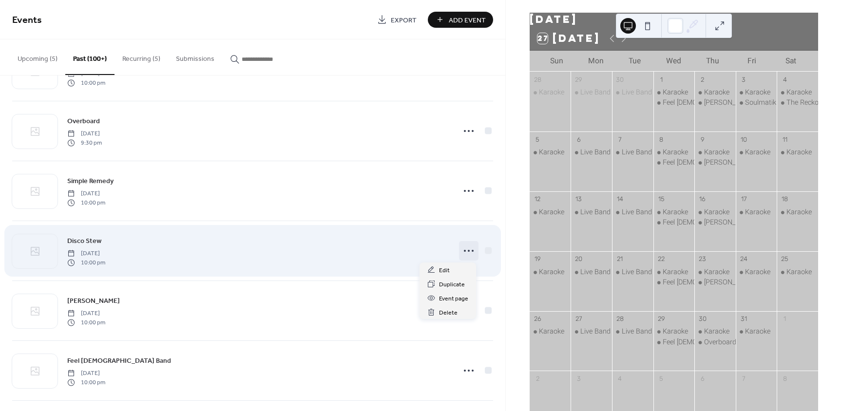
click at [461, 252] on icon at bounding box center [469, 251] width 16 height 16
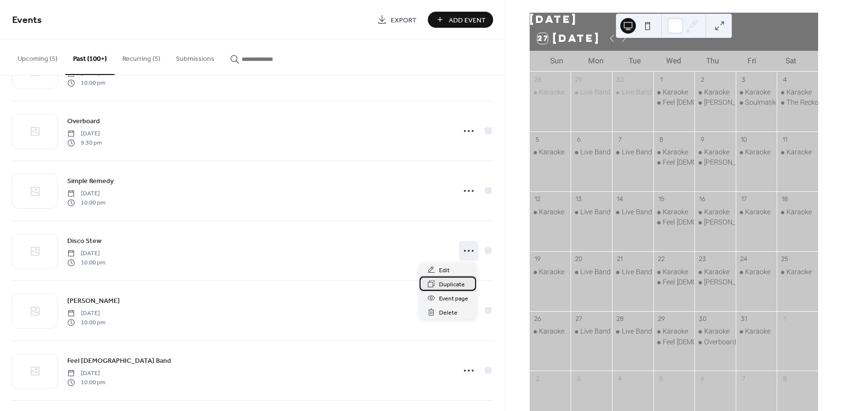
click at [452, 282] on span "Duplicate" at bounding box center [452, 285] width 26 height 10
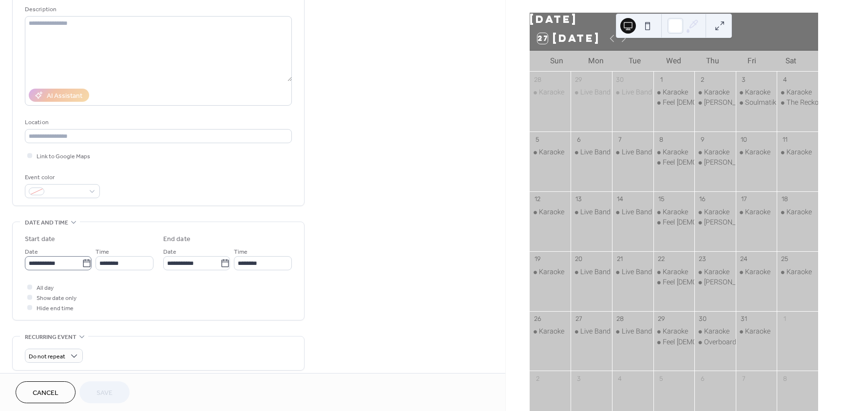
scroll to position [97, 0]
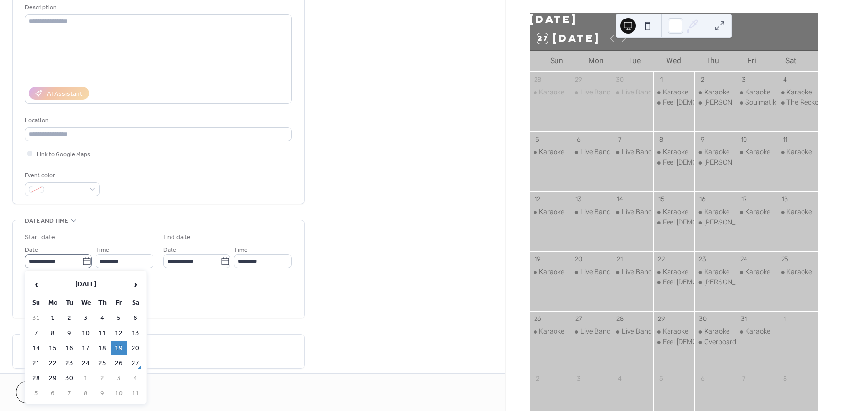
click at [88, 260] on icon at bounding box center [87, 262] width 10 height 10
click at [82, 260] on input "**********" at bounding box center [53, 261] width 57 height 14
click at [137, 287] on span "›" at bounding box center [135, 284] width 15 height 19
click at [119, 327] on td "10" at bounding box center [119, 333] width 16 height 14
type input "**********"
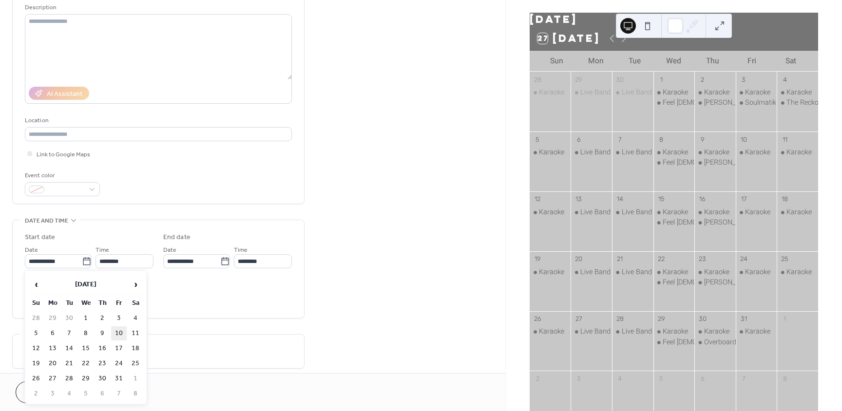
type input "**********"
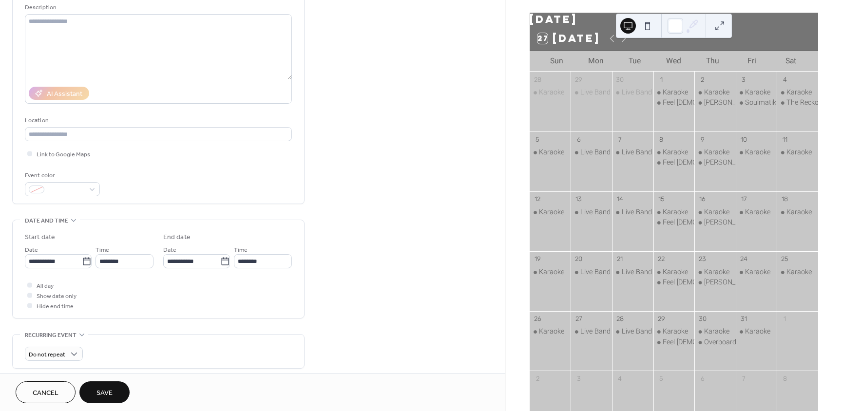
click at [114, 396] on button "Save" at bounding box center [104, 392] width 50 height 22
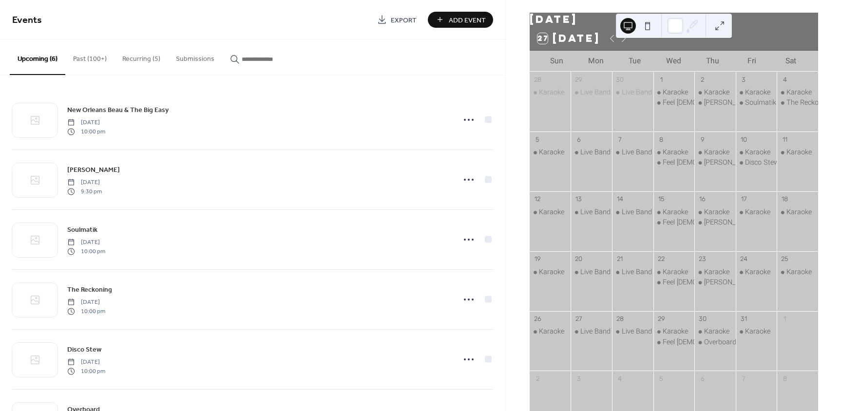
click at [97, 55] on button "Past (100+)" at bounding box center [89, 56] width 49 height 35
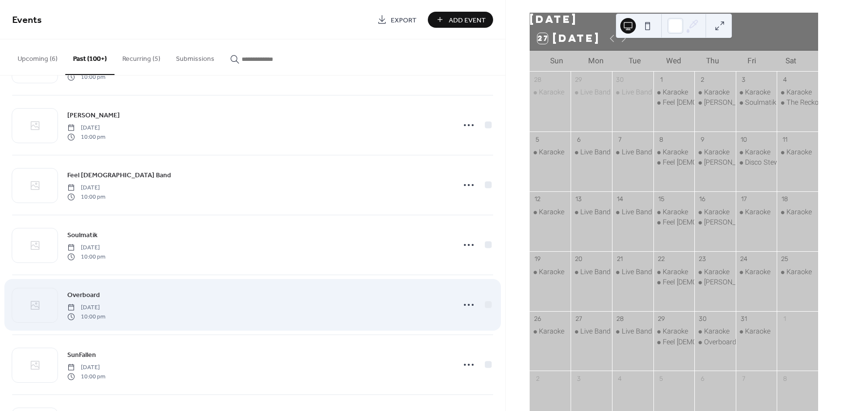
scroll to position [244, 0]
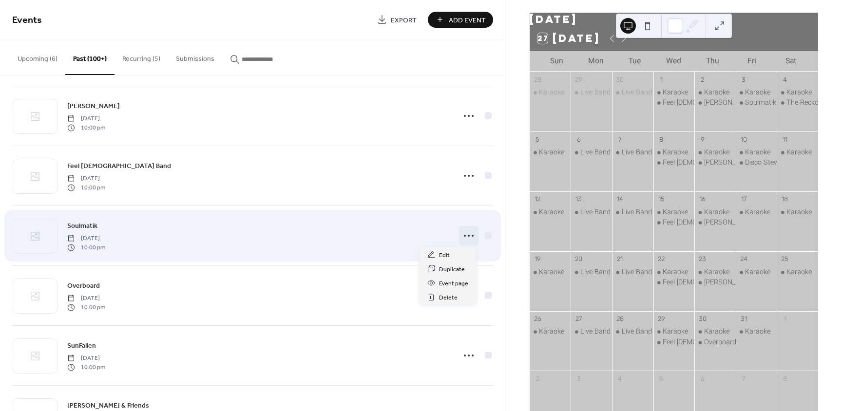
click at [462, 237] on icon at bounding box center [469, 236] width 16 height 16
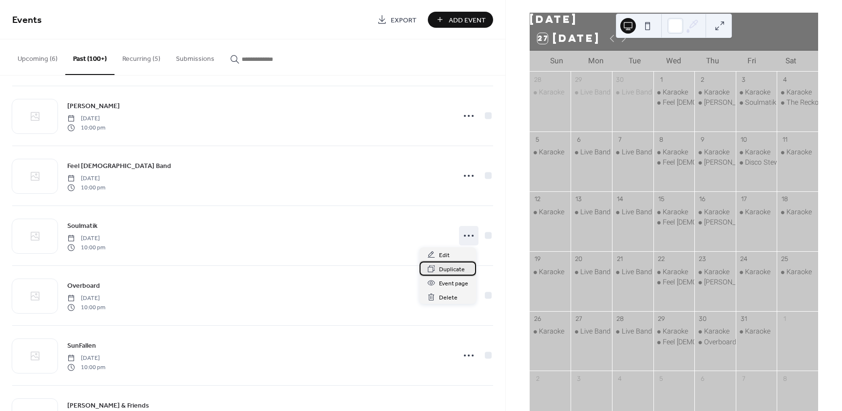
click at [456, 272] on span "Duplicate" at bounding box center [452, 269] width 26 height 10
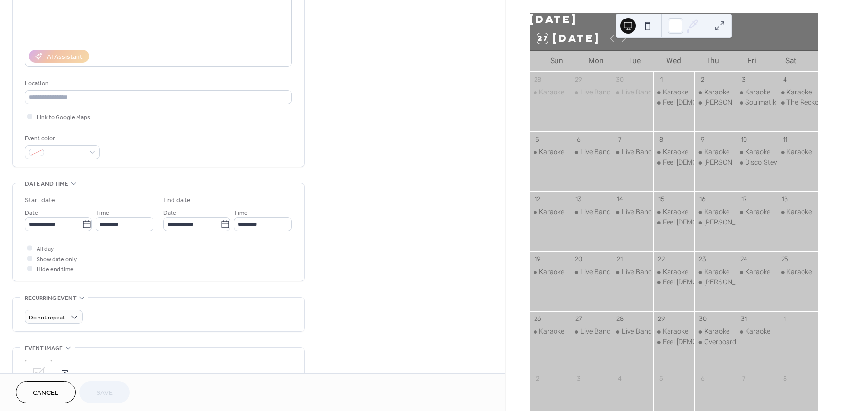
scroll to position [195, 0]
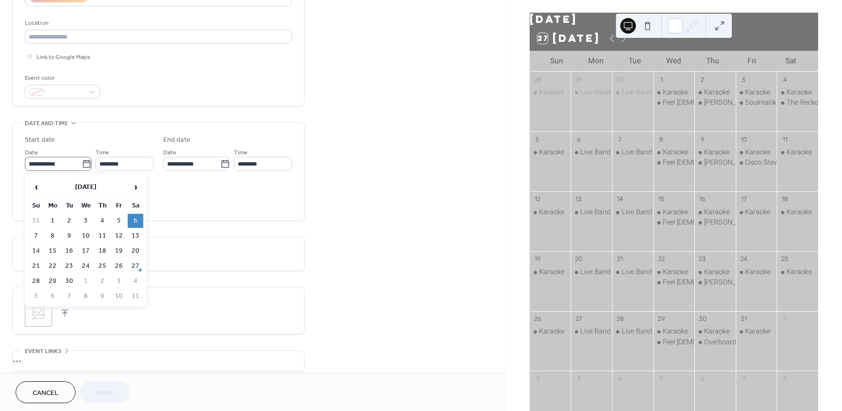
click at [85, 165] on icon at bounding box center [87, 164] width 10 height 10
click at [82, 165] on input "**********" at bounding box center [53, 164] width 57 height 14
click at [138, 191] on span "›" at bounding box center [135, 186] width 15 height 19
click at [138, 233] on td "11" at bounding box center [136, 236] width 16 height 14
type input "**********"
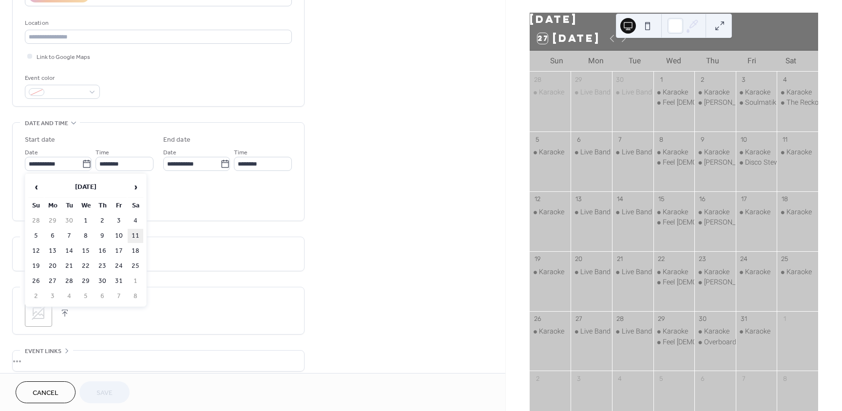
type input "**********"
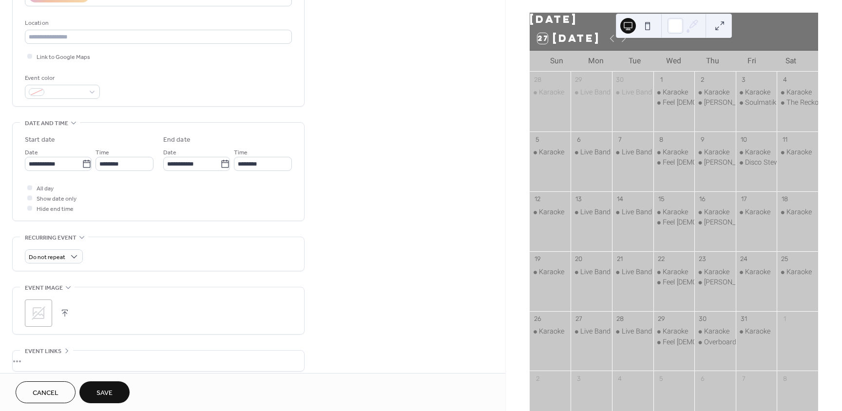
click at [121, 394] on button "Save" at bounding box center [104, 392] width 50 height 22
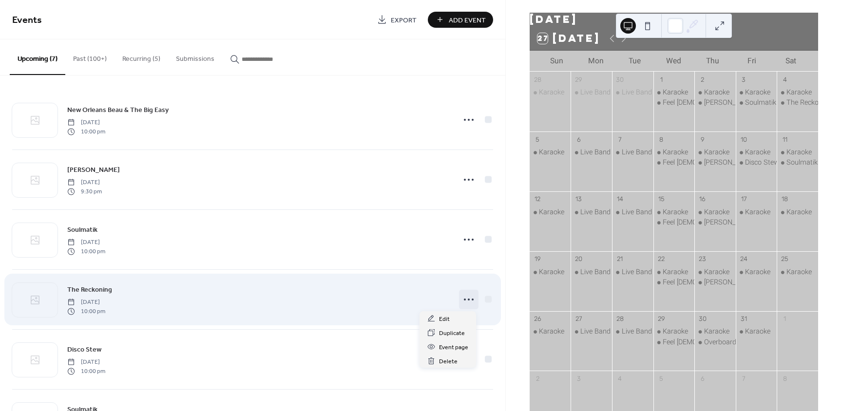
click at [466, 298] on icon at bounding box center [469, 300] width 16 height 16
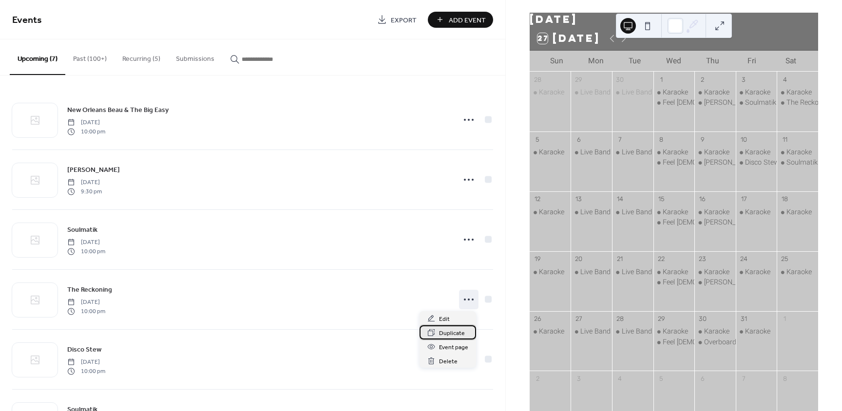
click at [457, 337] on span "Duplicate" at bounding box center [452, 333] width 26 height 10
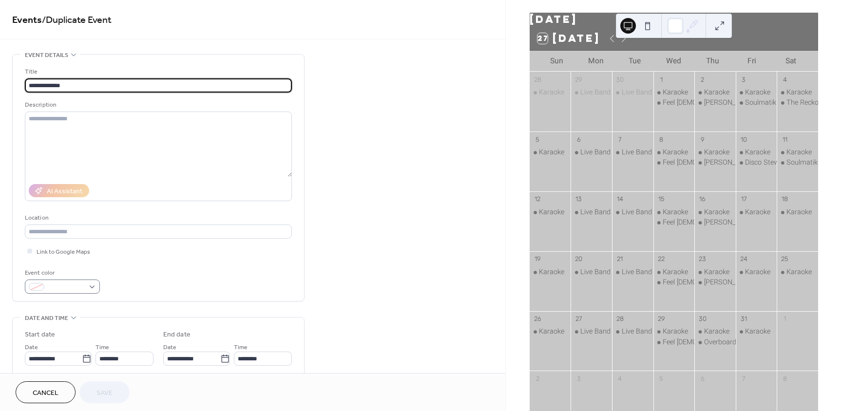
scroll to position [49, 0]
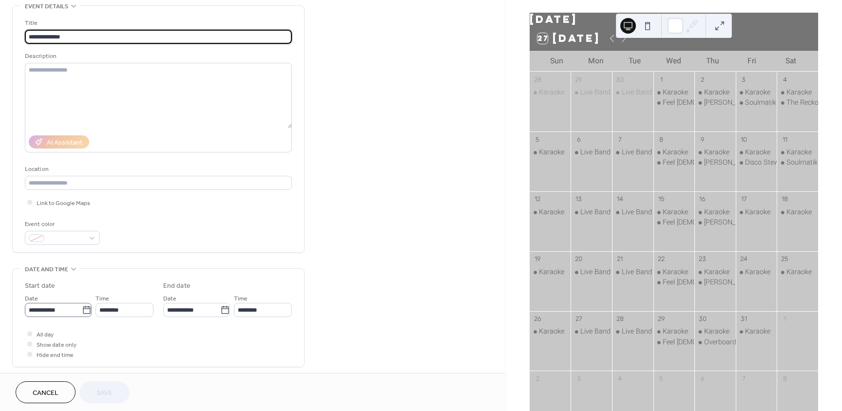
click at [83, 311] on icon at bounding box center [87, 310] width 10 height 10
click at [82, 311] on input "**********" at bounding box center [53, 310] width 57 height 14
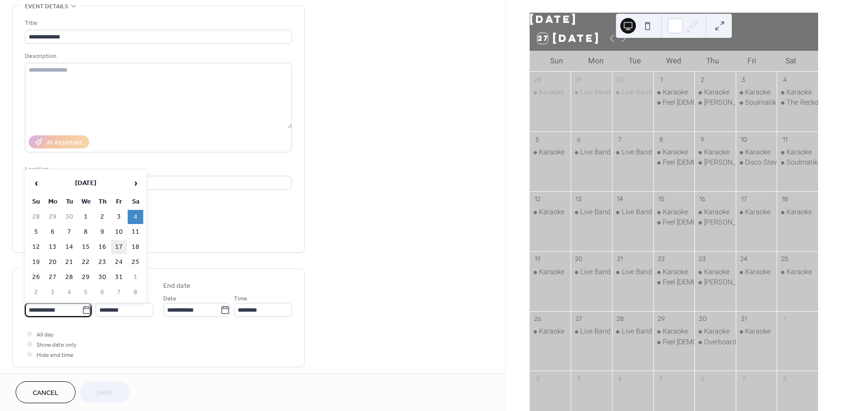
click at [116, 245] on td "17" at bounding box center [119, 247] width 16 height 14
type input "**********"
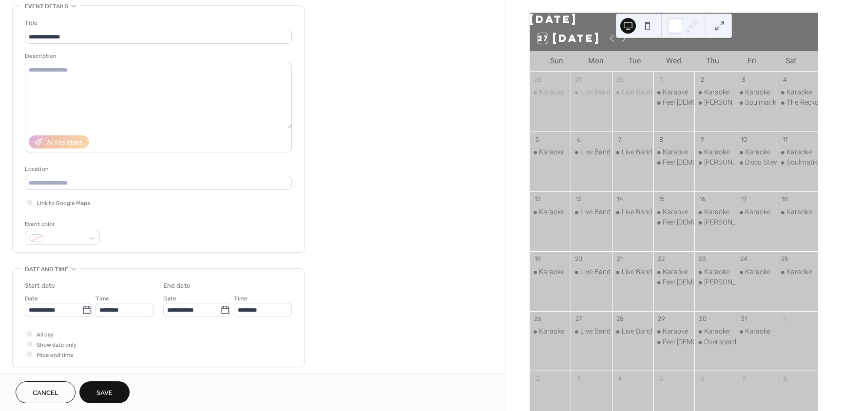
click at [117, 390] on button "Save" at bounding box center [104, 392] width 50 height 22
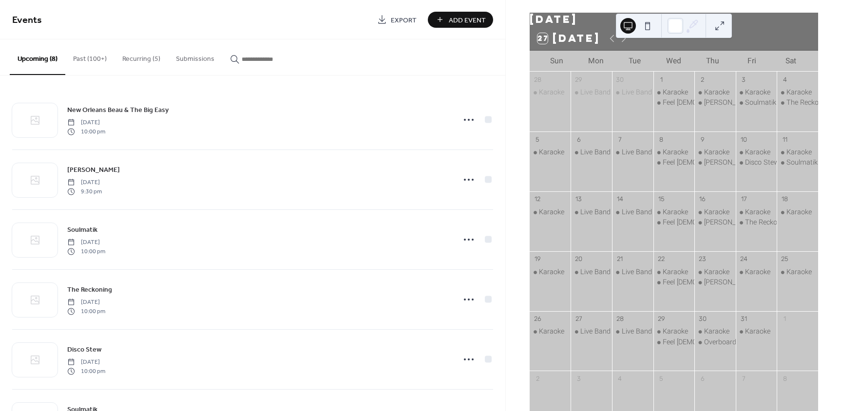
click at [89, 70] on button "Past (100+)" at bounding box center [89, 56] width 49 height 35
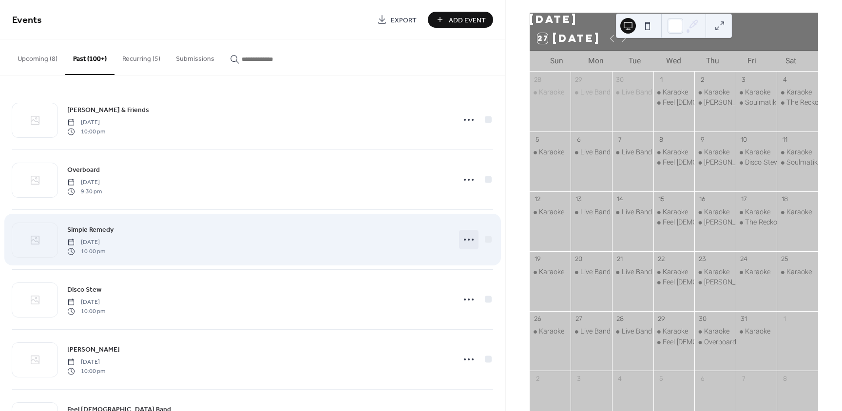
click at [464, 239] on icon at bounding box center [469, 240] width 16 height 16
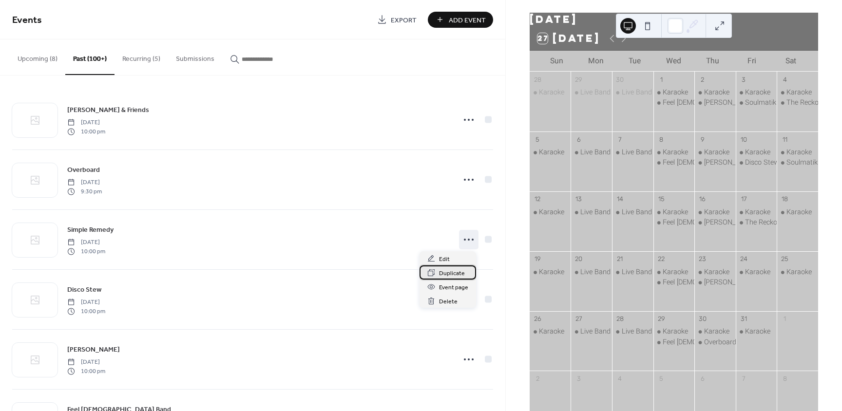
click at [449, 268] on span "Duplicate" at bounding box center [452, 273] width 26 height 10
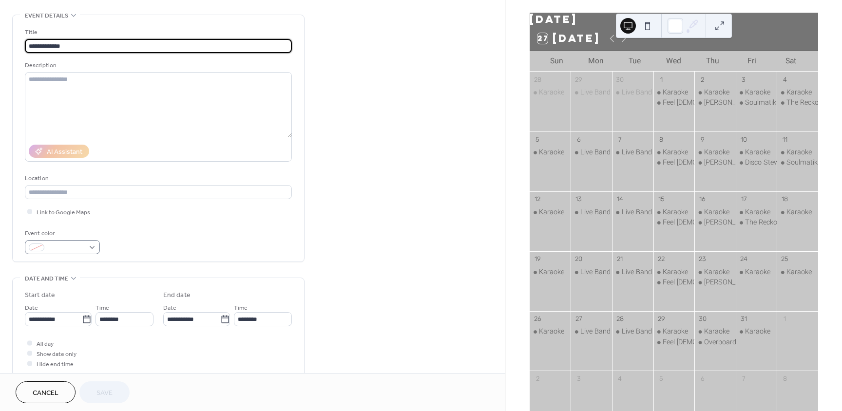
scroll to position [49, 0]
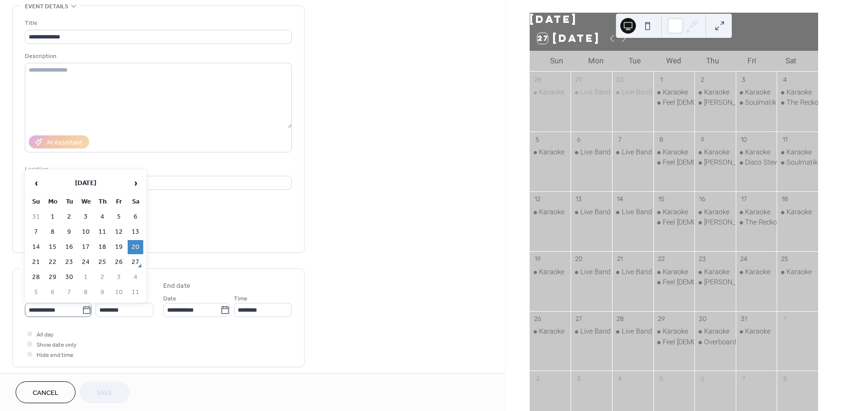
click at [83, 314] on icon at bounding box center [87, 310] width 10 height 10
click at [82, 314] on input "**********" at bounding box center [53, 310] width 57 height 14
click at [135, 186] on span "›" at bounding box center [135, 182] width 15 height 19
click at [134, 247] on td "18" at bounding box center [136, 247] width 16 height 14
type input "**********"
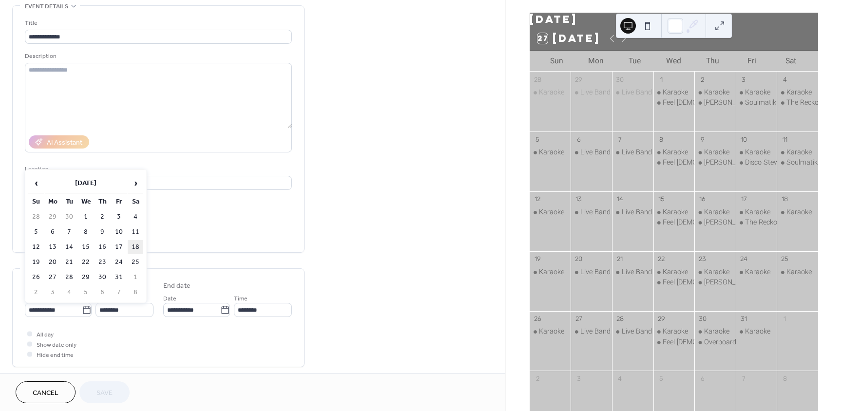
type input "**********"
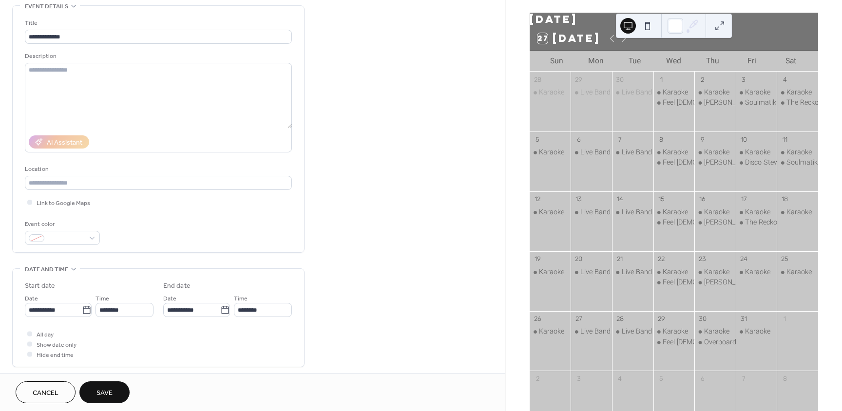
click at [102, 389] on span "Save" at bounding box center [104, 393] width 16 height 10
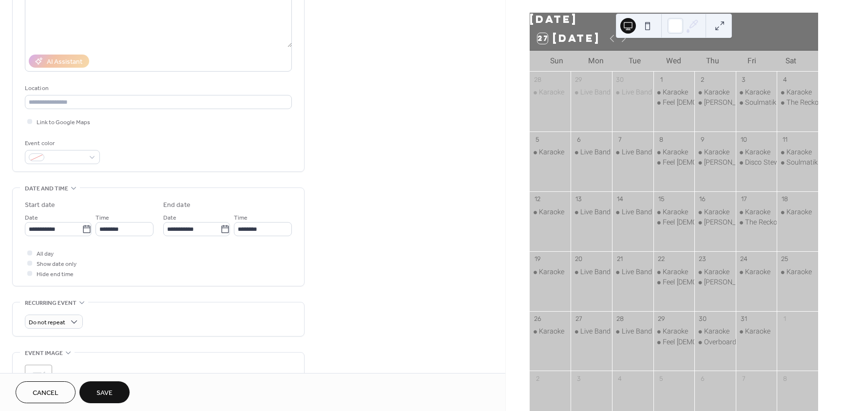
scroll to position [244, 0]
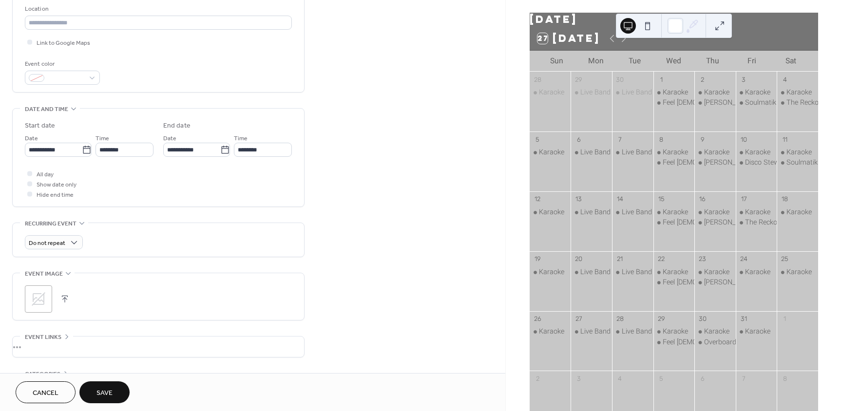
click at [101, 385] on button "Save" at bounding box center [104, 392] width 50 height 22
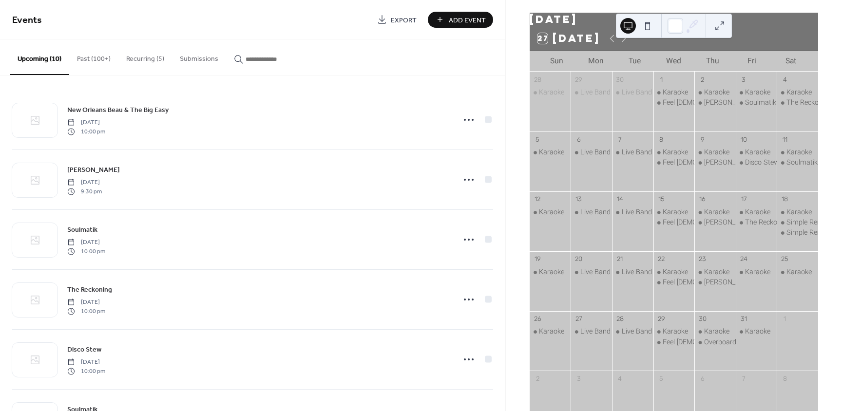
click at [86, 55] on button "Past (100+)" at bounding box center [93, 56] width 49 height 35
click at [141, 56] on button "Recurring (5)" at bounding box center [145, 56] width 54 height 35
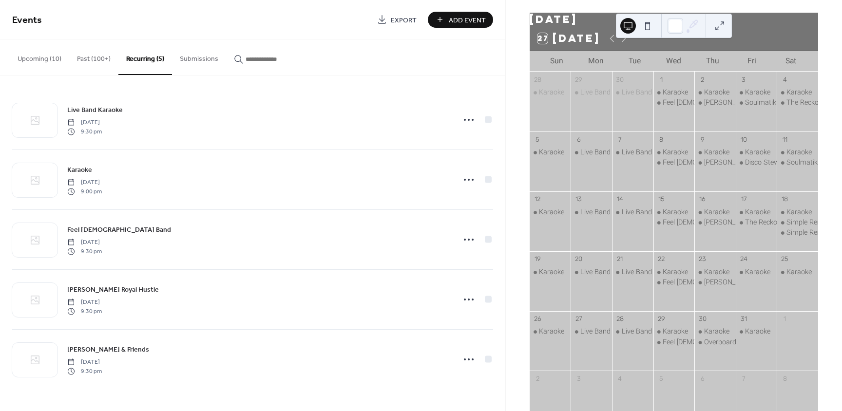
click at [40, 57] on button "Upcoming (10)" at bounding box center [39, 56] width 59 height 35
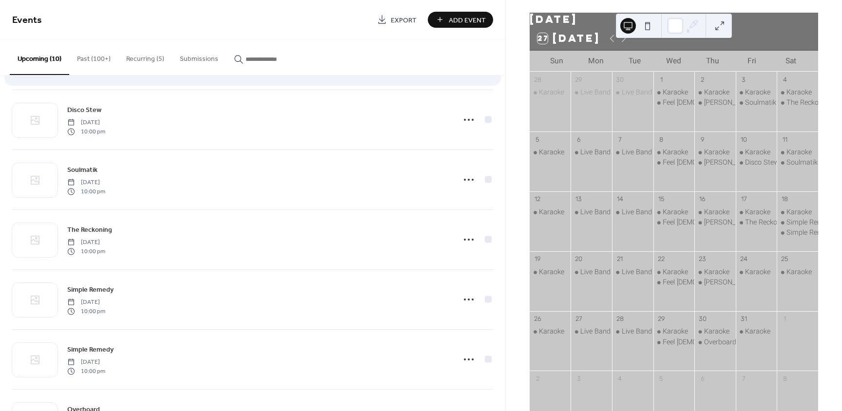
scroll to position [292, 0]
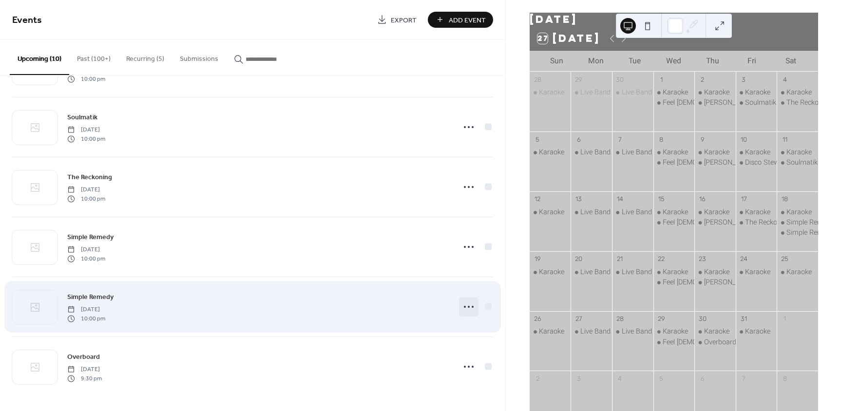
click at [467, 307] on icon at bounding box center [469, 307] width 16 height 16
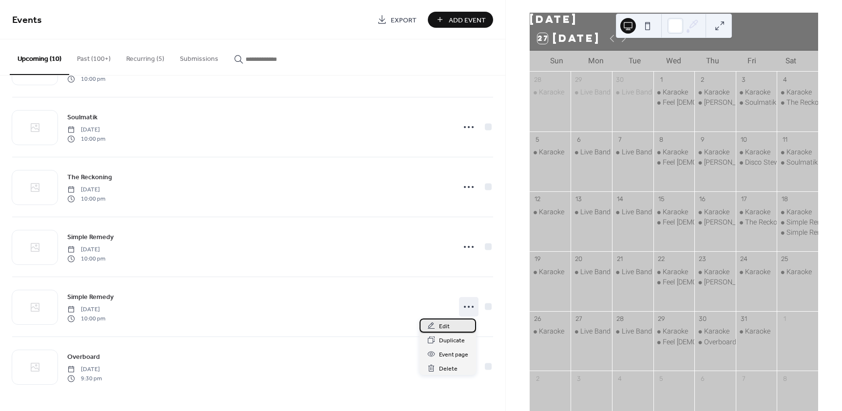
click at [450, 324] on div "Edit" at bounding box center [447, 326] width 57 height 14
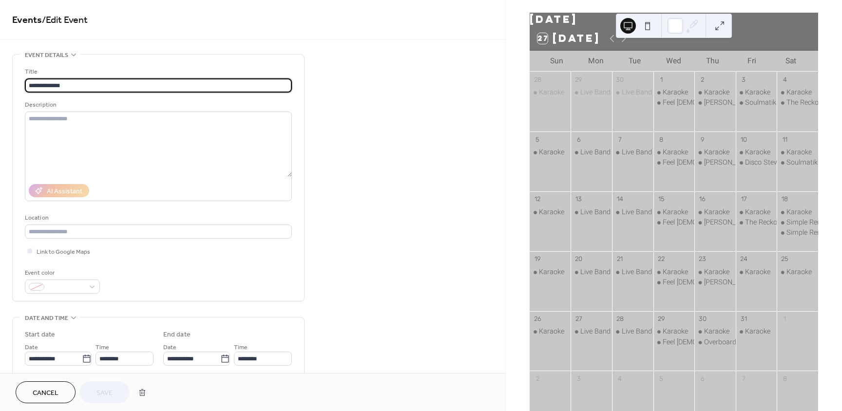
drag, startPoint x: 96, startPoint y: 89, endPoint x: -2, endPoint y: 81, distance: 99.2
click at [0, 81] on html "**********" at bounding box center [421, 205] width 842 height 411
type input "**********"
click at [82, 357] on icon at bounding box center [87, 359] width 10 height 10
click at [79, 357] on input "**********" at bounding box center [53, 359] width 57 height 14
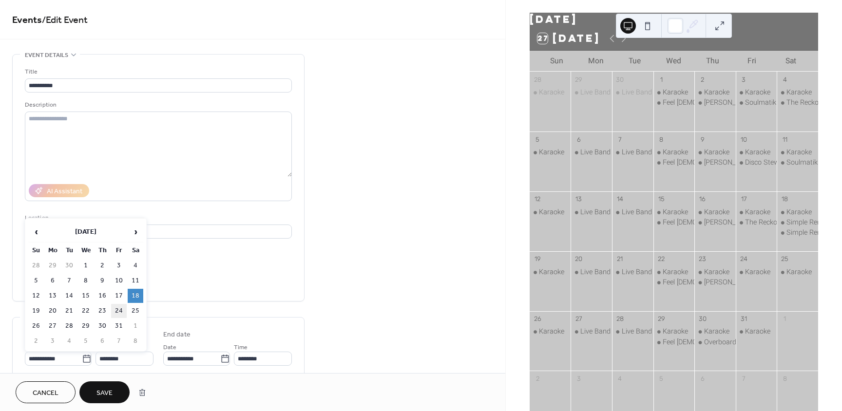
click at [124, 311] on td "24" at bounding box center [119, 311] width 16 height 14
type input "**********"
click at [115, 393] on button "Save" at bounding box center [104, 392] width 50 height 22
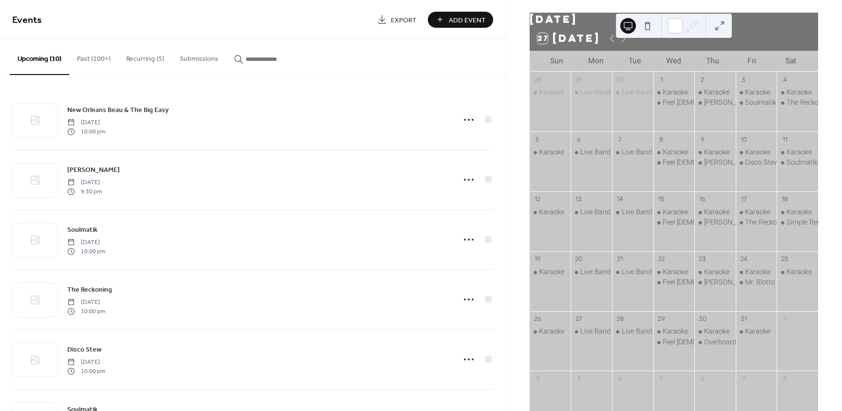
click at [105, 60] on button "Past (100+)" at bounding box center [93, 56] width 49 height 35
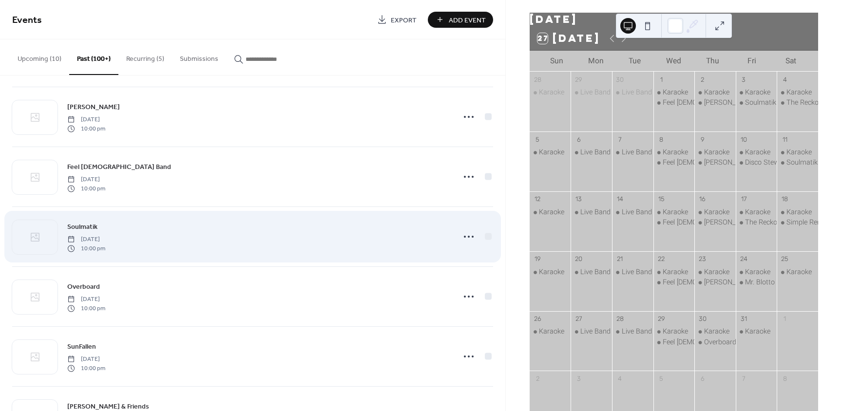
scroll to position [244, 0]
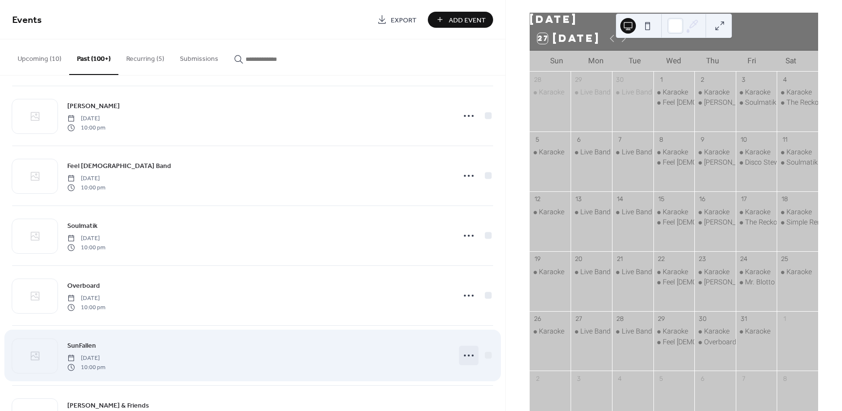
click at [464, 356] on circle at bounding box center [465, 356] width 2 height 2
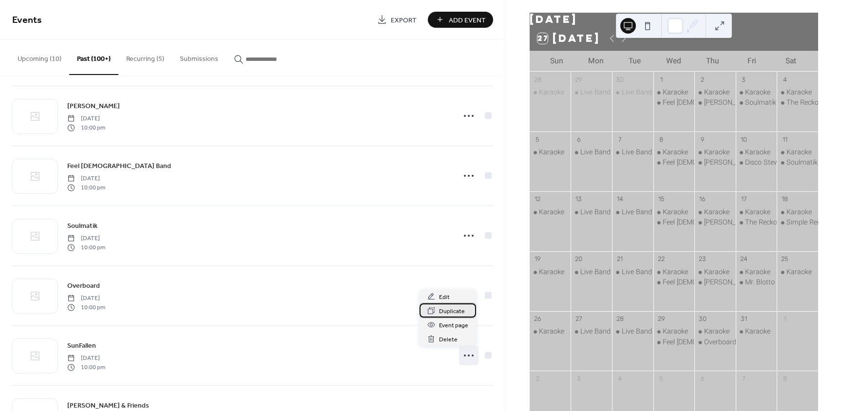
click at [453, 313] on span "Duplicate" at bounding box center [452, 311] width 26 height 10
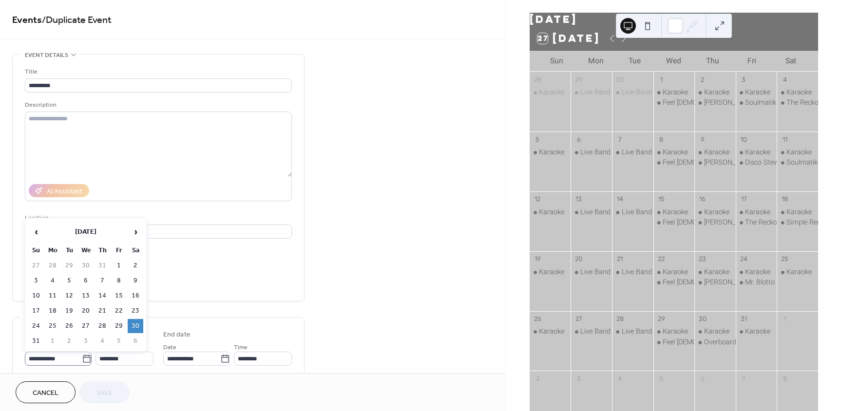
click at [83, 362] on icon at bounding box center [87, 359] width 10 height 10
click at [82, 362] on input "**********" at bounding box center [53, 359] width 57 height 14
click at [135, 238] on span "›" at bounding box center [135, 231] width 15 height 19
click at [129, 311] on td "25" at bounding box center [136, 311] width 16 height 14
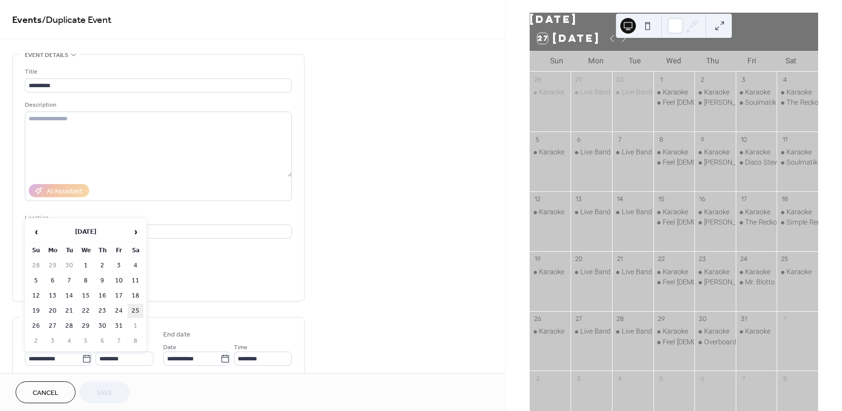
type input "**********"
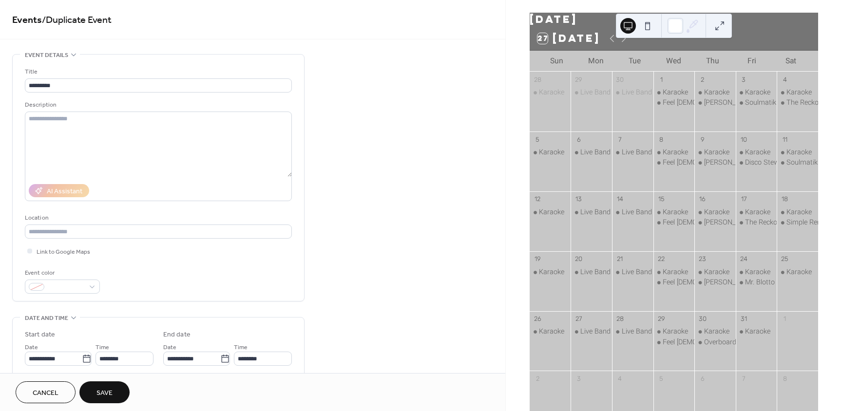
click at [105, 389] on span "Save" at bounding box center [104, 393] width 16 height 10
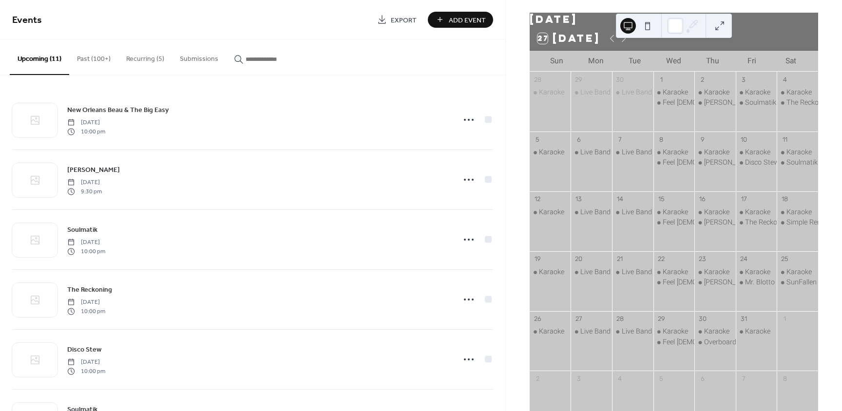
click at [94, 57] on button "Past (100+)" at bounding box center [93, 56] width 49 height 35
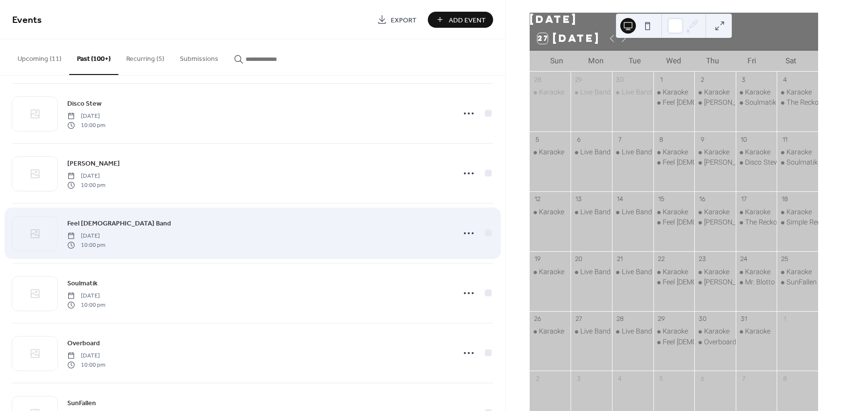
scroll to position [195, 0]
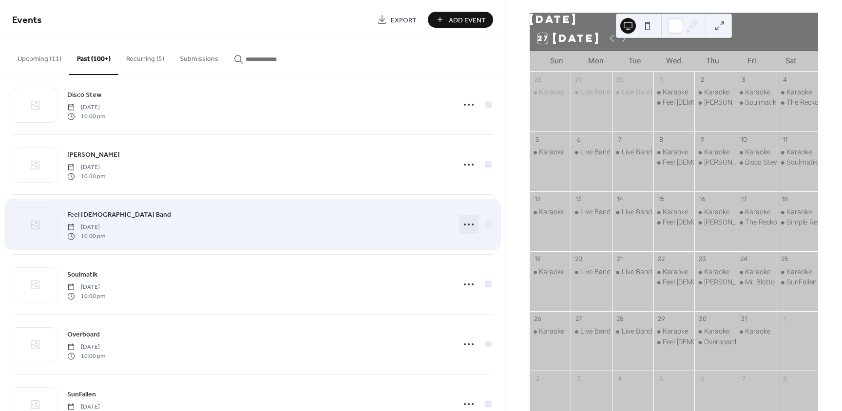
click at [461, 226] on icon at bounding box center [469, 225] width 16 height 16
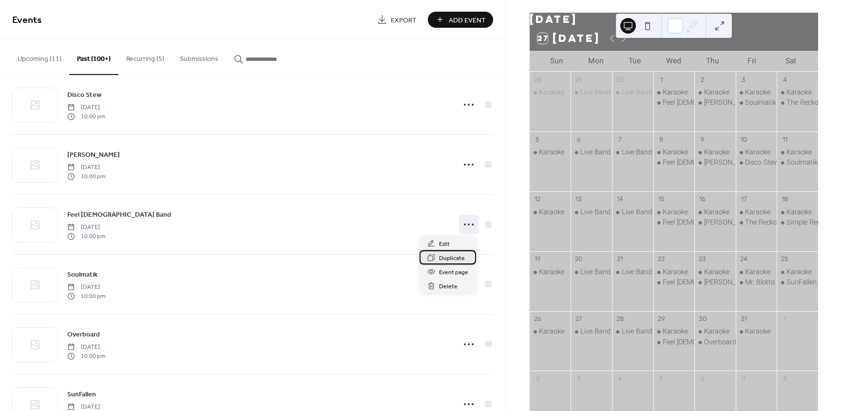
click at [456, 259] on span "Duplicate" at bounding box center [452, 258] width 26 height 10
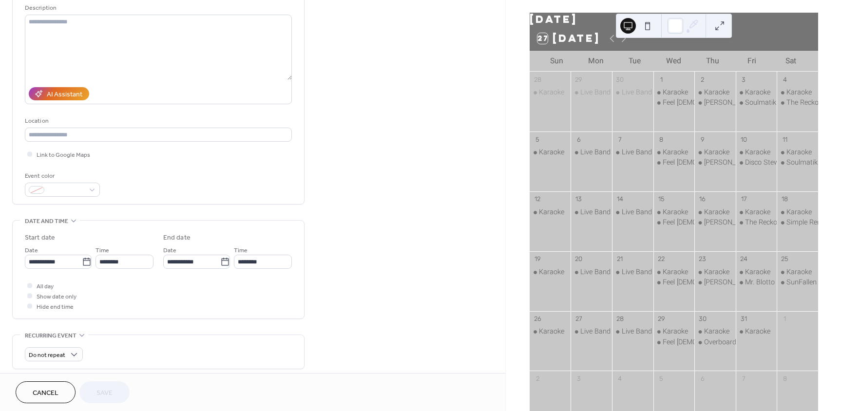
scroll to position [97, 0]
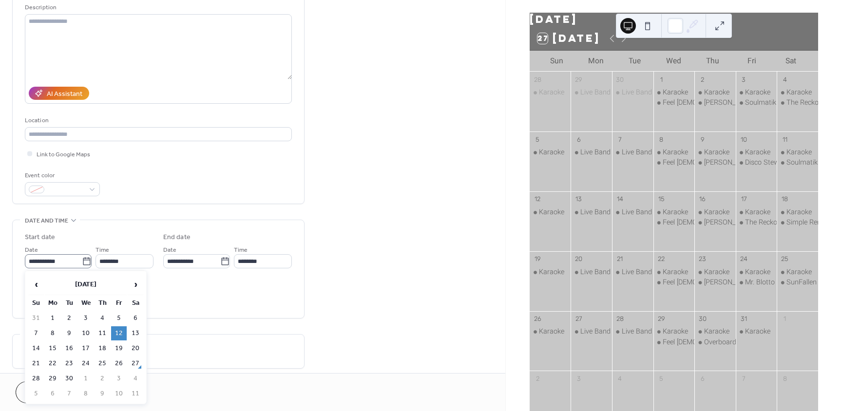
click at [85, 259] on icon at bounding box center [86, 261] width 7 height 8
click at [82, 259] on input "**********" at bounding box center [53, 261] width 57 height 14
click at [135, 280] on span "›" at bounding box center [135, 284] width 15 height 19
click at [115, 378] on td "31" at bounding box center [119, 379] width 16 height 14
type input "**********"
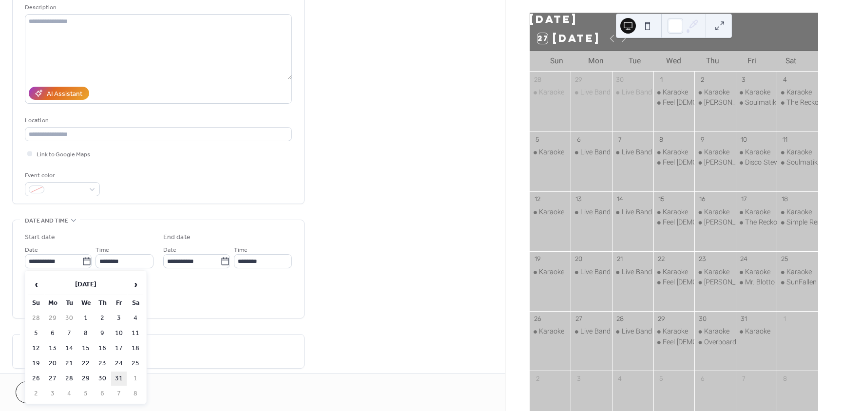
type input "**********"
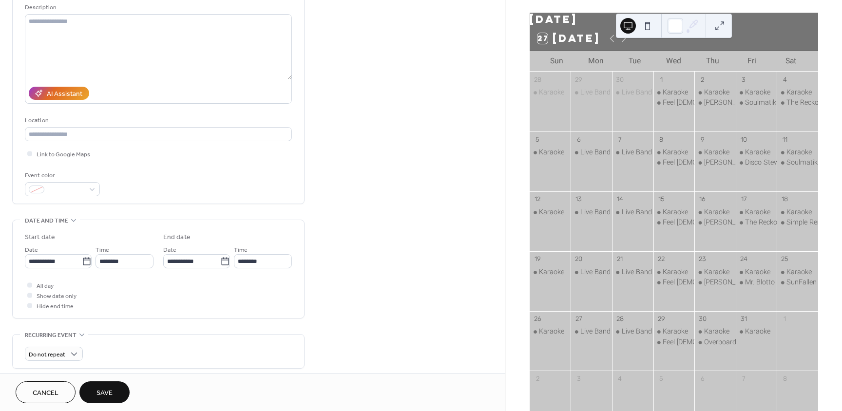
click at [103, 396] on span "Save" at bounding box center [104, 393] width 16 height 10
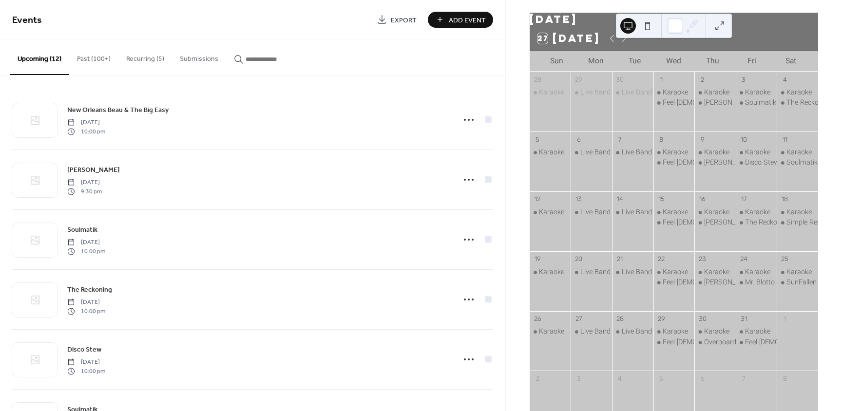
click at [720, 19] on button at bounding box center [720, 26] width 16 height 16
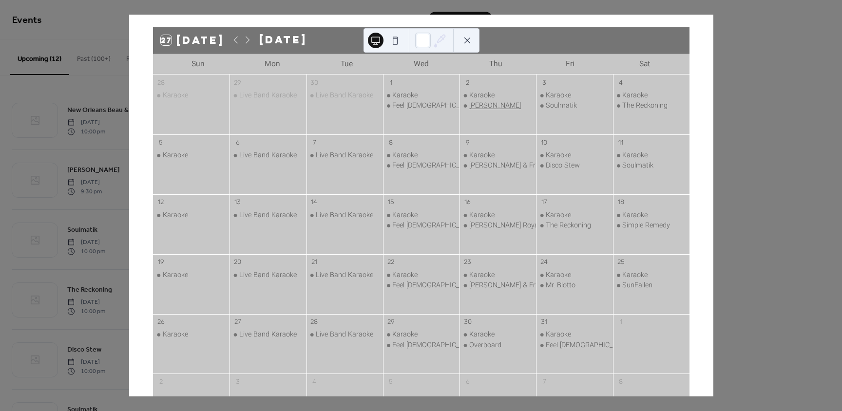
click at [478, 109] on div "[PERSON_NAME]" at bounding box center [495, 106] width 52 height 10
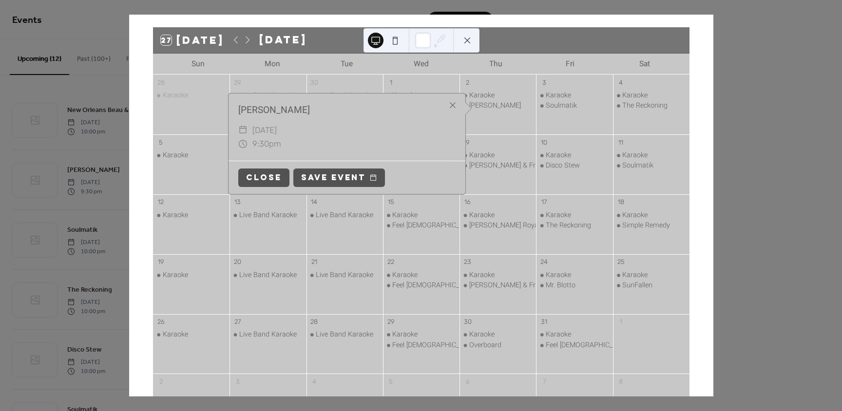
drag, startPoint x: 508, startPoint y: 142, endPoint x: 539, endPoint y: 129, distance: 33.6
click at [509, 140] on div "9" at bounding box center [497, 142] width 76 height 16
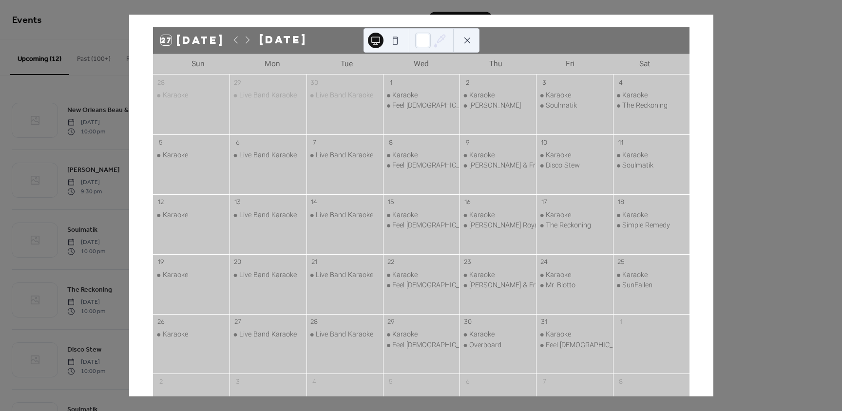
click at [571, 109] on div "Soulmatik" at bounding box center [574, 106] width 76 height 10
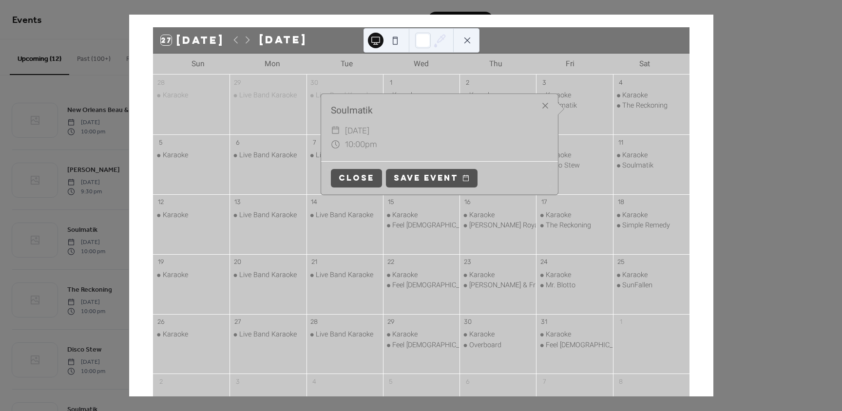
click at [589, 119] on div "Karaoke Soulmatik" at bounding box center [574, 111] width 76 height 40
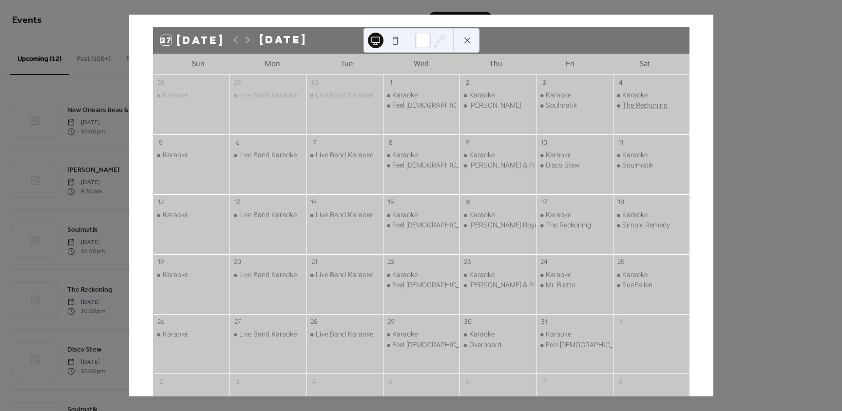
click at [634, 106] on div "The Reckoning" at bounding box center [644, 106] width 45 height 10
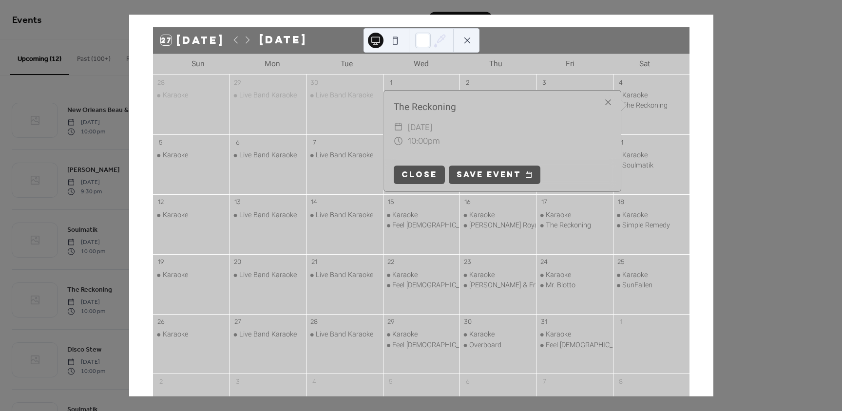
click at [668, 138] on div "11" at bounding box center [651, 142] width 76 height 16
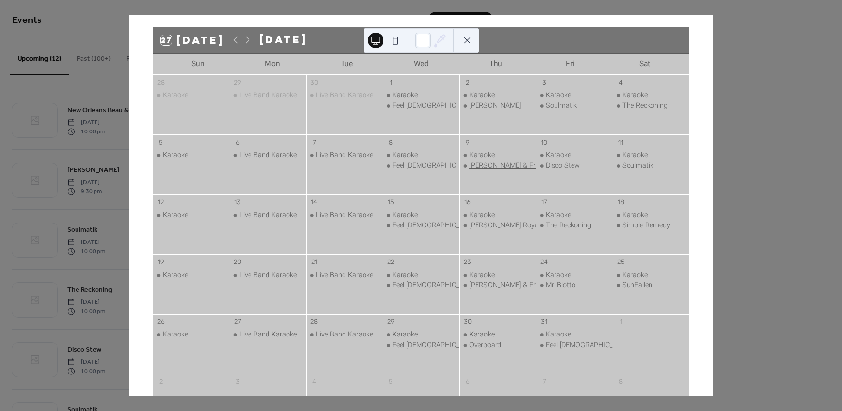
click at [478, 164] on div "[PERSON_NAME] & Friends" at bounding box center [510, 166] width 82 height 10
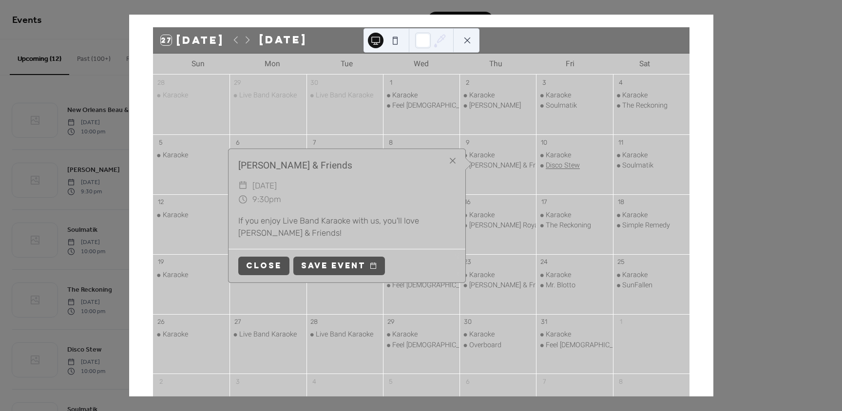
click at [565, 166] on div "Disco Stew" at bounding box center [563, 166] width 34 height 10
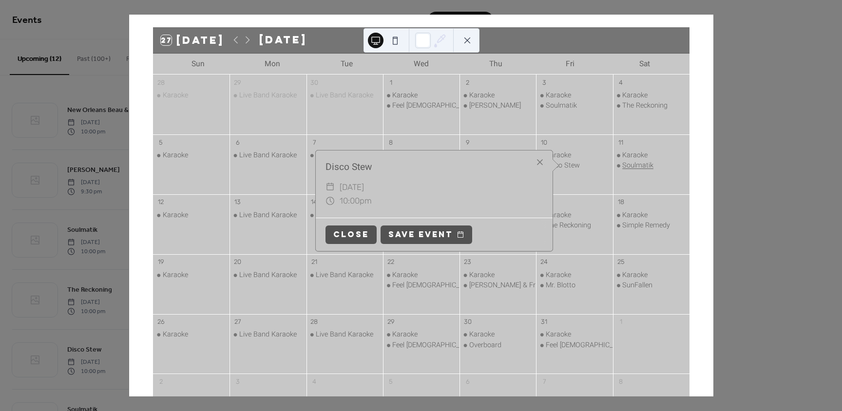
click at [631, 168] on div "Soulmatik" at bounding box center [637, 166] width 31 height 10
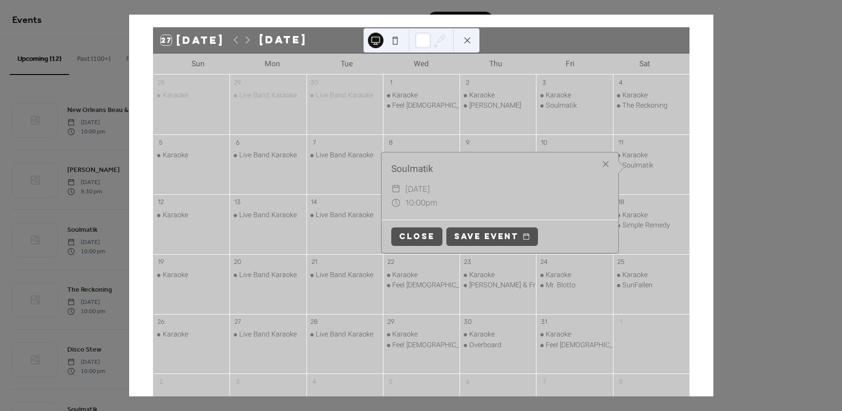
click at [673, 185] on div "Karaoke Soulmatik" at bounding box center [651, 171] width 76 height 40
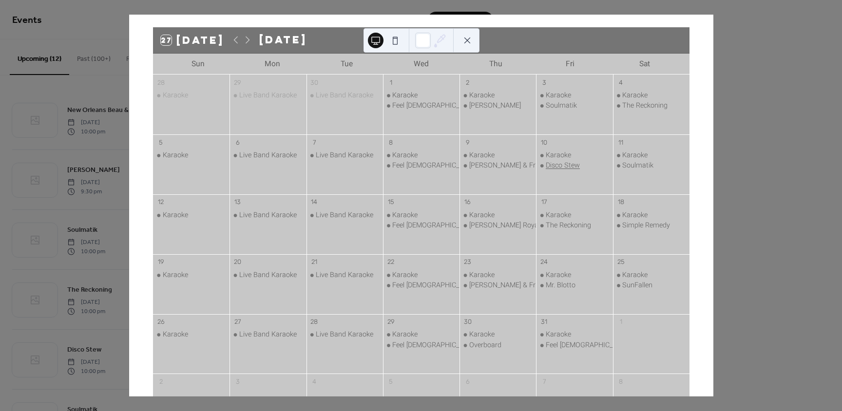
click at [554, 167] on div "Disco Stew" at bounding box center [563, 166] width 34 height 10
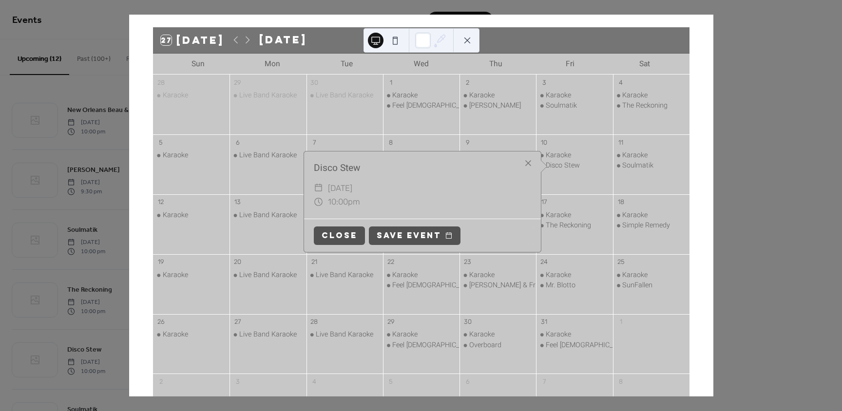
click at [658, 189] on div "Karaoke Soulmatik" at bounding box center [651, 171] width 76 height 40
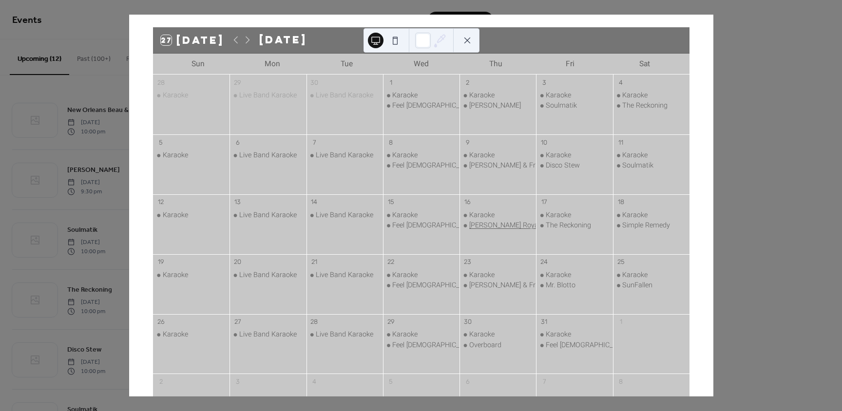
click at [487, 223] on div "[PERSON_NAME] Royal Hustle" at bounding box center [515, 226] width 92 height 10
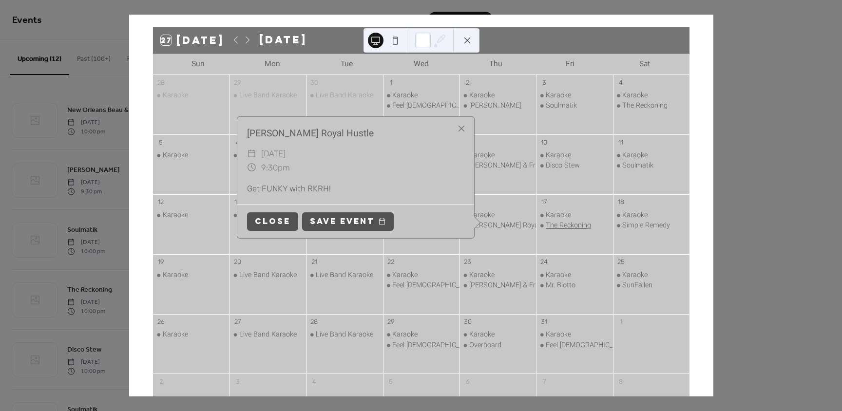
click at [546, 225] on div "The Reckoning" at bounding box center [568, 226] width 45 height 10
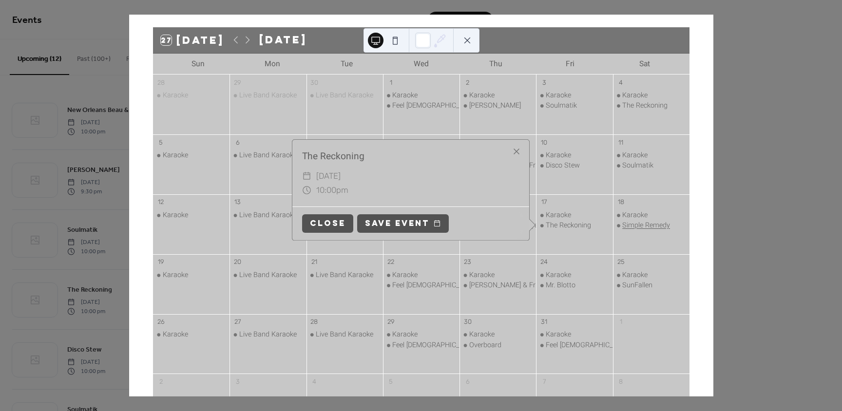
click at [632, 224] on div "Simple Remedy" at bounding box center [646, 226] width 48 height 10
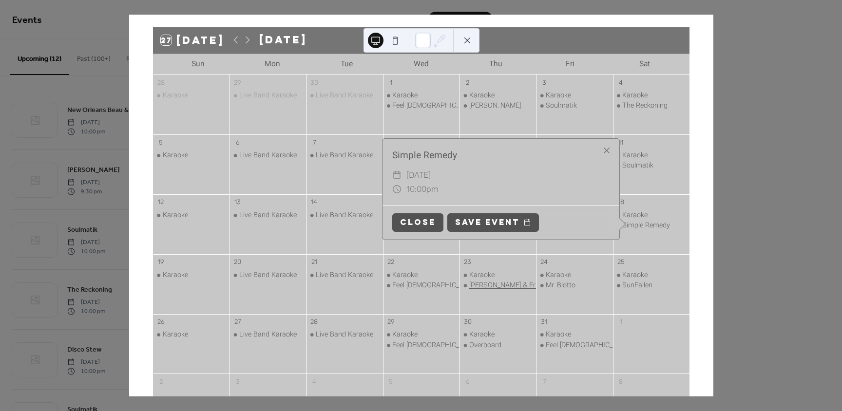
click at [489, 283] on div "[PERSON_NAME] & Friends" at bounding box center [510, 286] width 82 height 10
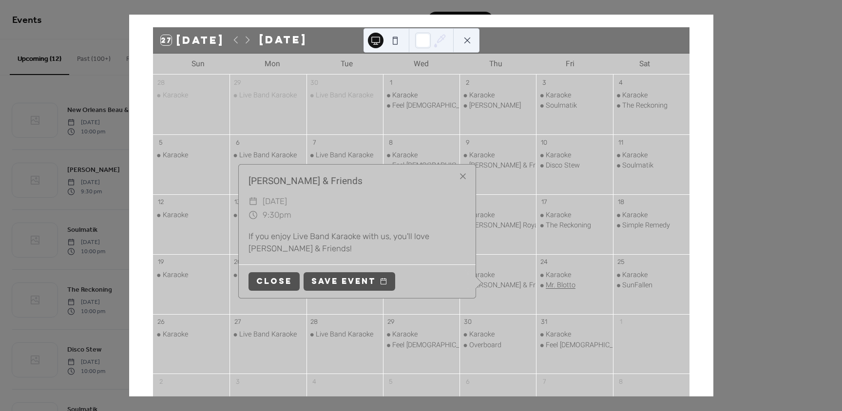
click at [552, 284] on div "Mr. Blotto" at bounding box center [561, 286] width 30 height 10
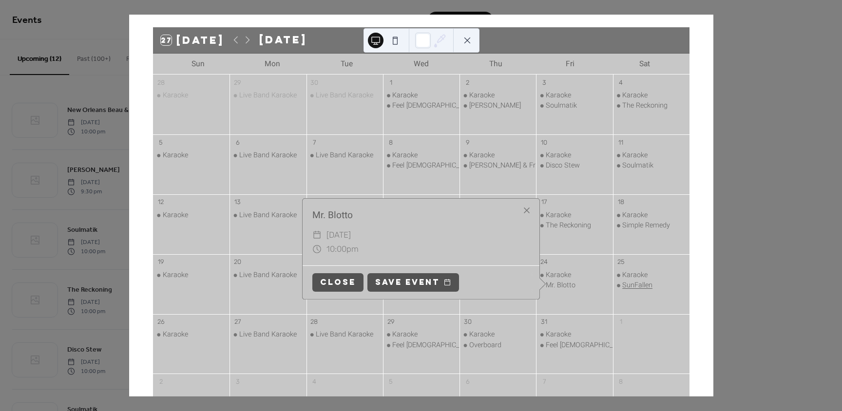
click at [625, 285] on div "SunFallen" at bounding box center [637, 286] width 30 height 10
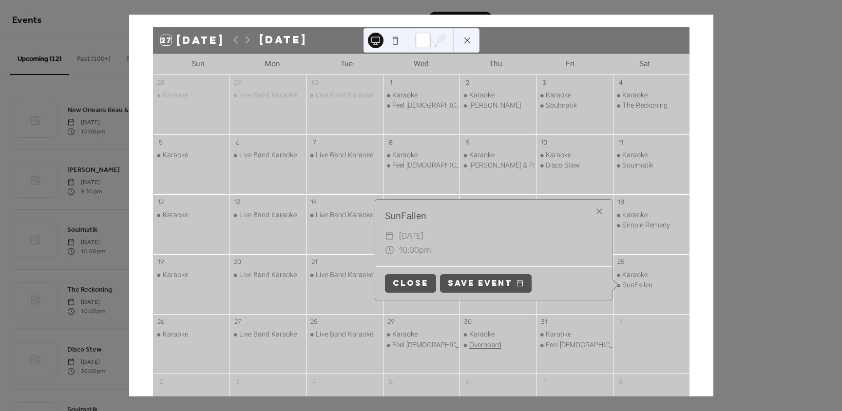
click at [486, 345] on div "Overboard" at bounding box center [485, 345] width 32 height 10
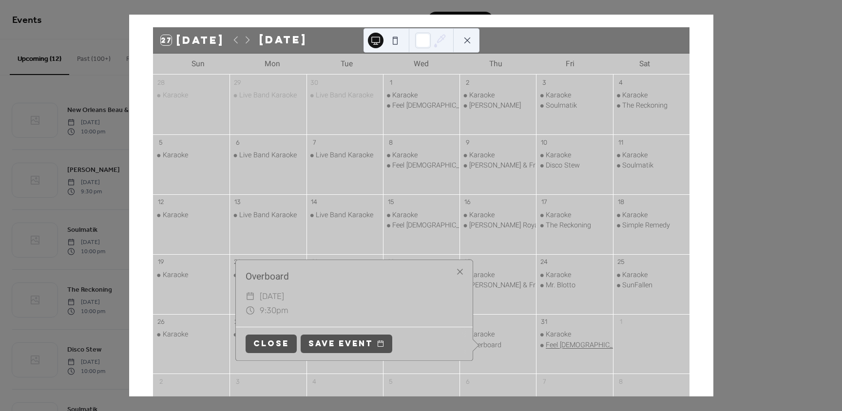
click at [563, 343] on div "Feel [DEMOGRAPHIC_DATA] Band" at bounding box center [597, 345] width 103 height 10
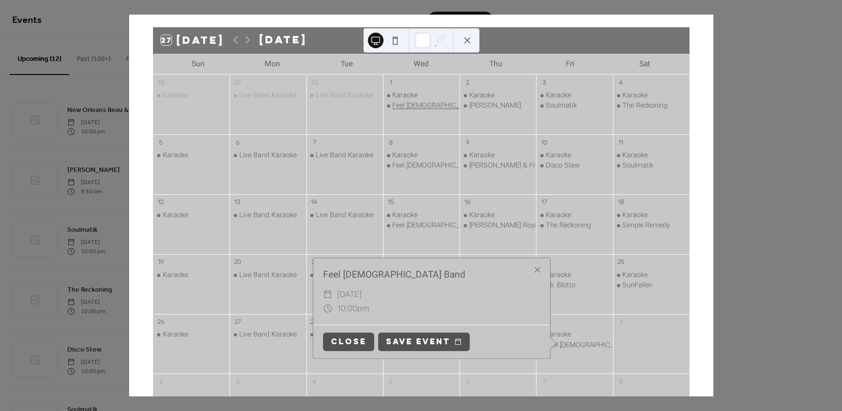
click at [422, 107] on div "Feel [DEMOGRAPHIC_DATA] Band" at bounding box center [443, 106] width 103 height 10
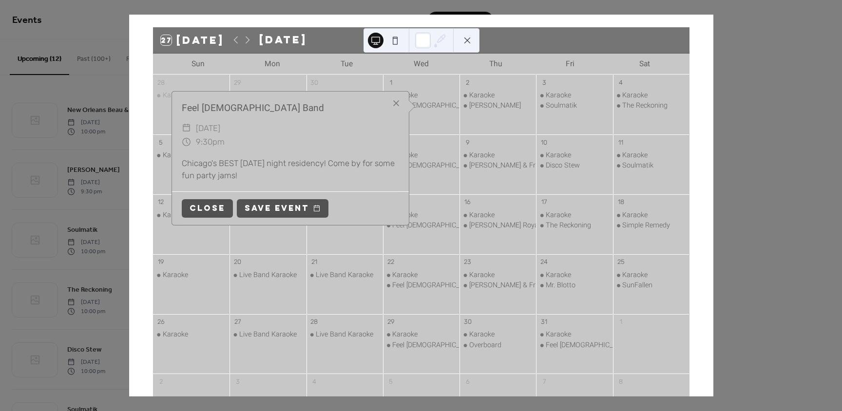
click at [429, 193] on div "8 Karaoke Feel [DEMOGRAPHIC_DATA] Band" at bounding box center [421, 164] width 76 height 60
